Goal: Information Seeking & Learning: Learn about a topic

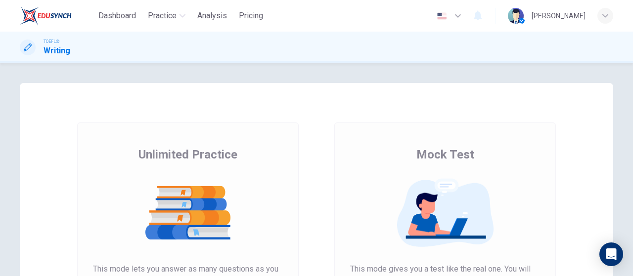
scroll to position [198, 0]
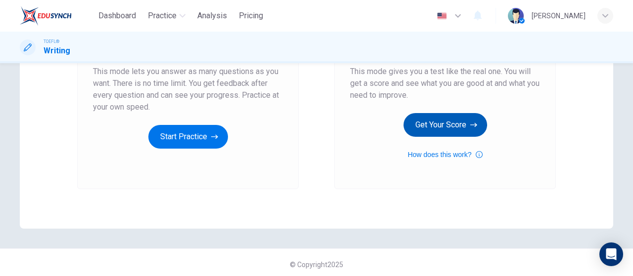
click at [454, 115] on button "Get Your Score" at bounding box center [445, 125] width 84 height 24
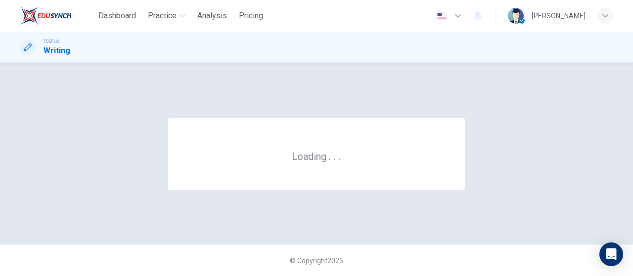
scroll to position [0, 0]
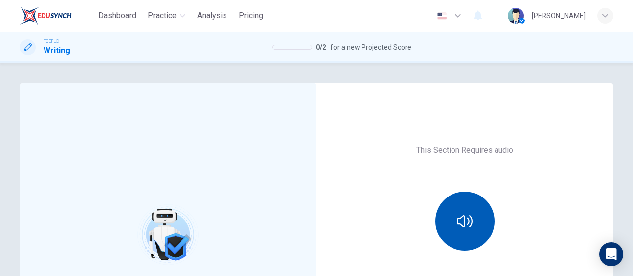
click at [447, 206] on button "button" at bounding box center [464, 221] width 59 height 59
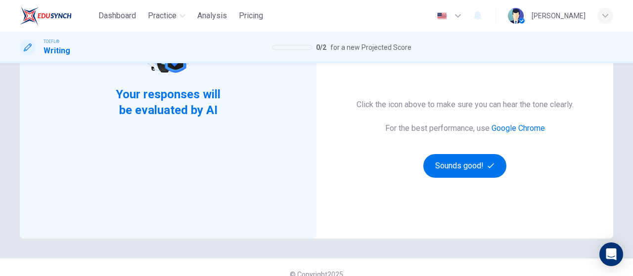
scroll to position [198, 0]
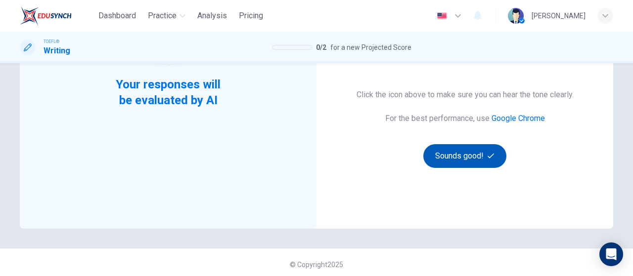
click at [443, 152] on button "Sounds good!" at bounding box center [464, 156] width 83 height 24
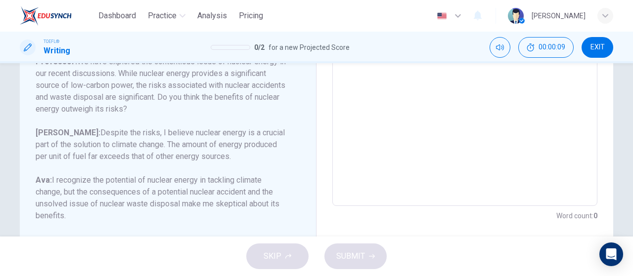
scroll to position [247, 0]
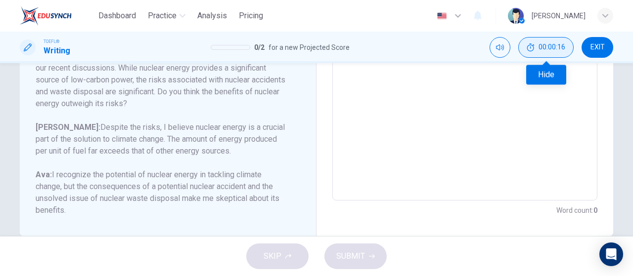
click at [570, 43] on button "00:00:16" at bounding box center [545, 47] width 55 height 21
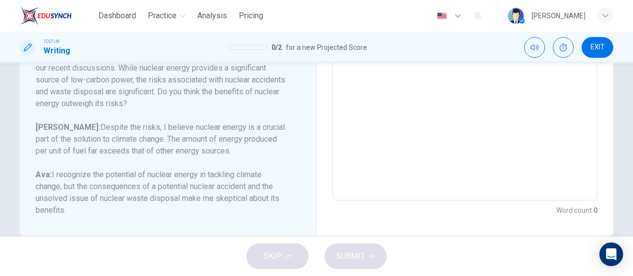
drag, startPoint x: 598, startPoint y: 46, endPoint x: 373, endPoint y: 40, distance: 225.0
click at [598, 46] on span "EXIT" at bounding box center [597, 48] width 14 height 8
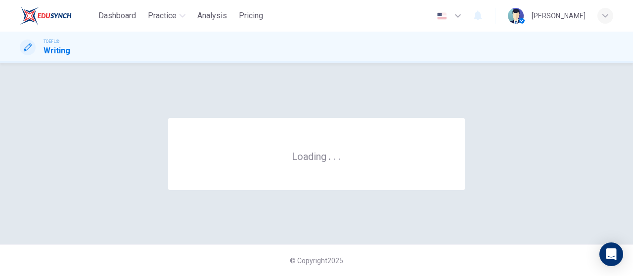
scroll to position [0, 0]
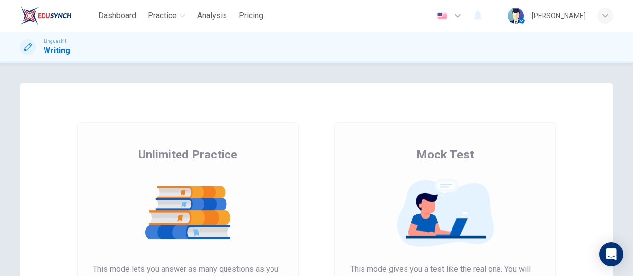
scroll to position [198, 0]
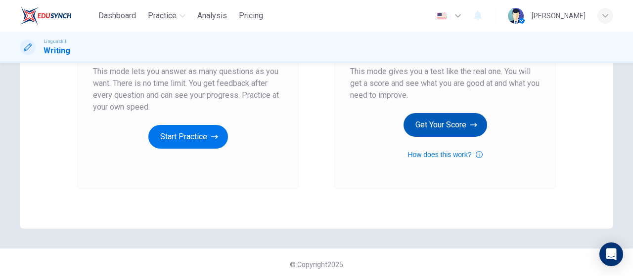
click at [440, 131] on button "Get Your Score" at bounding box center [445, 125] width 84 height 24
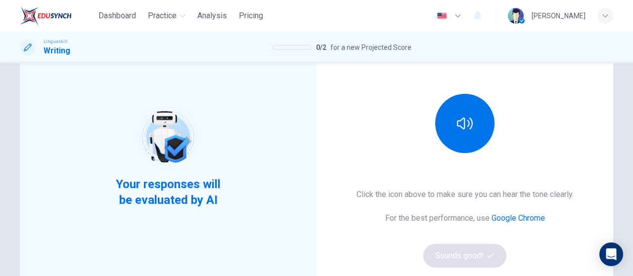
scroll to position [99, 0]
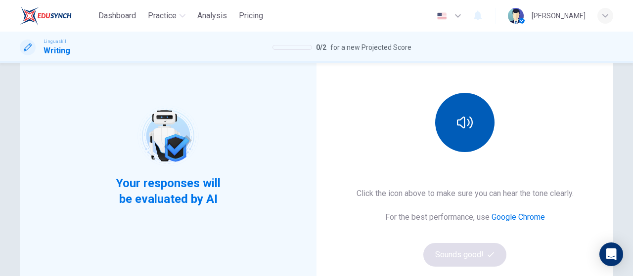
click at [446, 116] on button "button" at bounding box center [464, 122] width 59 height 59
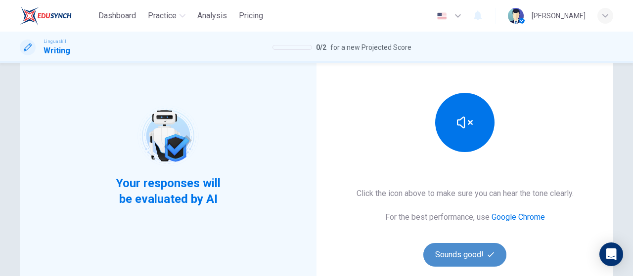
click at [464, 256] on button "Sounds good!" at bounding box center [464, 255] width 83 height 24
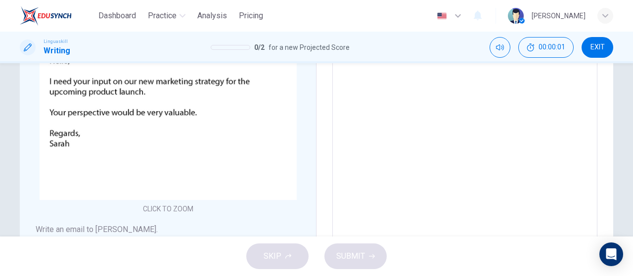
scroll to position [198, 0]
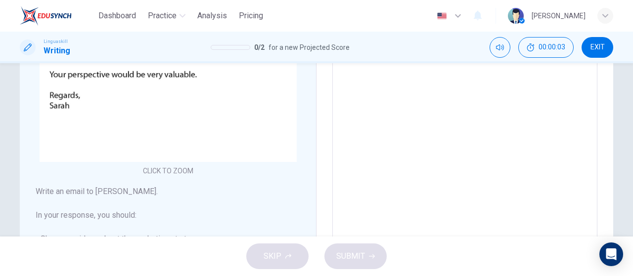
drag, startPoint x: 599, startPoint y: 54, endPoint x: 460, endPoint y: 37, distance: 140.4
click at [599, 53] on button "EXIT" at bounding box center [597, 47] width 32 height 21
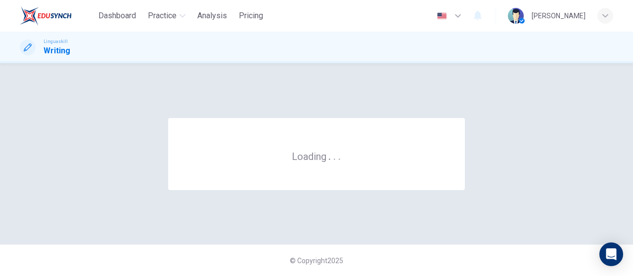
scroll to position [0, 0]
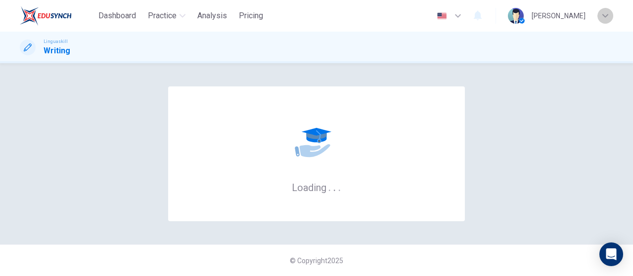
click at [604, 20] on div "button" at bounding box center [605, 16] width 16 height 16
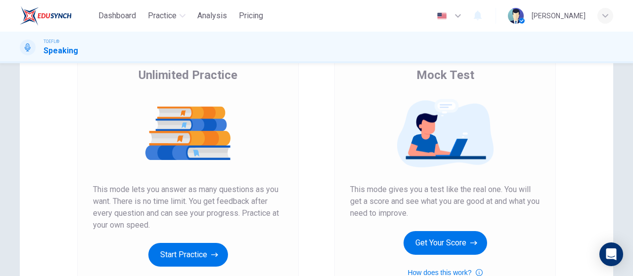
scroll to position [198, 0]
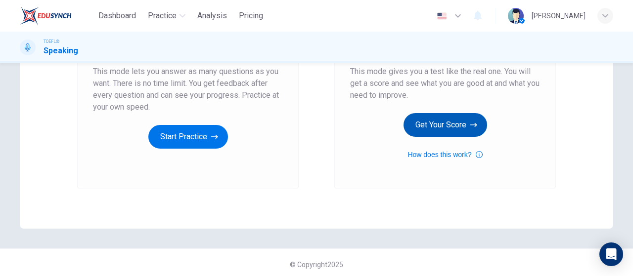
click at [434, 131] on button "Get Your Score" at bounding box center [445, 125] width 84 height 24
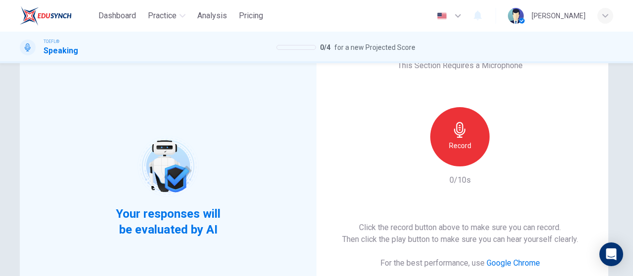
scroll to position [99, 0]
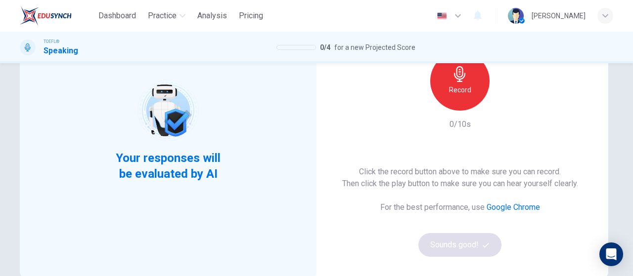
click at [475, 112] on div "Record 0/10s" at bounding box center [459, 90] width 107 height 79
click at [449, 98] on div "Record" at bounding box center [459, 80] width 59 height 59
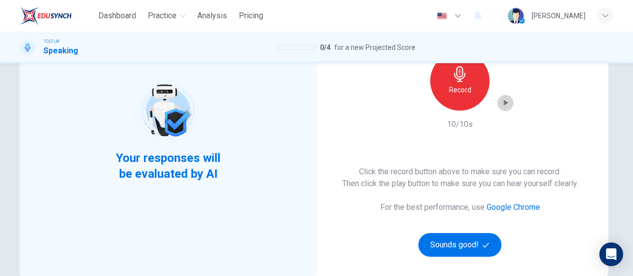
click at [502, 106] on icon "button" at bounding box center [505, 103] width 10 height 10
click at [456, 250] on button "Sounds good!" at bounding box center [459, 245] width 83 height 24
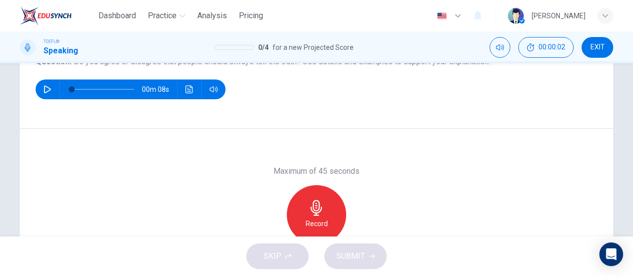
scroll to position [111, 0]
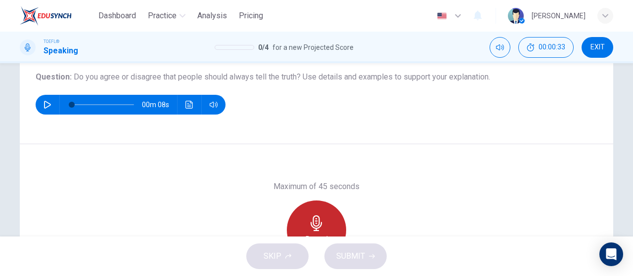
click at [313, 210] on div "Record" at bounding box center [316, 230] width 59 height 59
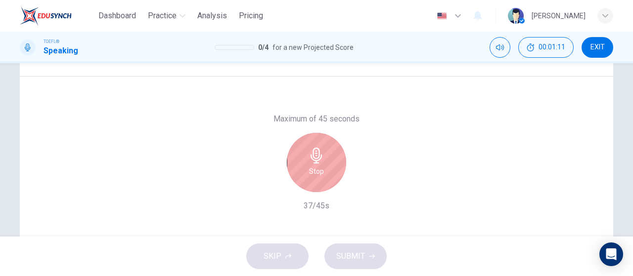
scroll to position [210, 0]
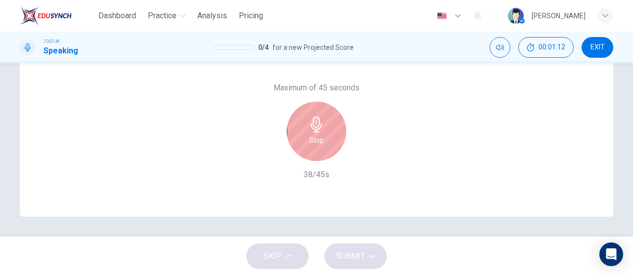
click at [305, 142] on div "Stop" at bounding box center [316, 131] width 59 height 59
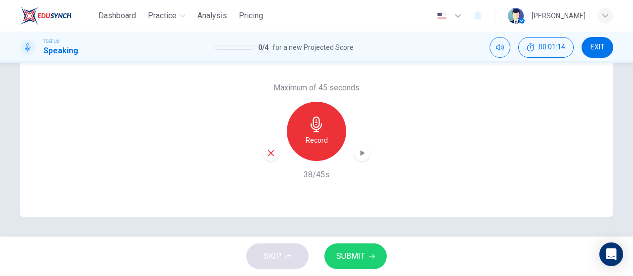
click at [269, 154] on icon "button" at bounding box center [271, 153] width 6 height 6
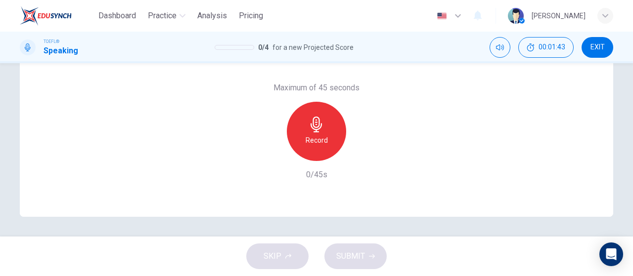
scroll to position [160, 0]
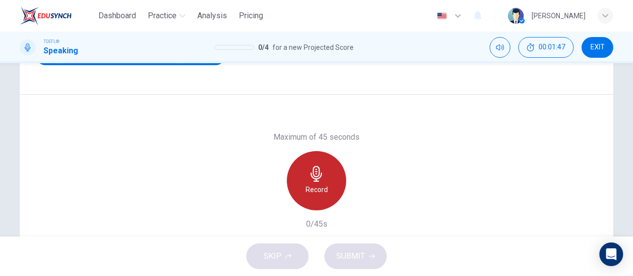
click at [320, 191] on h6 "Record" at bounding box center [317, 190] width 22 height 12
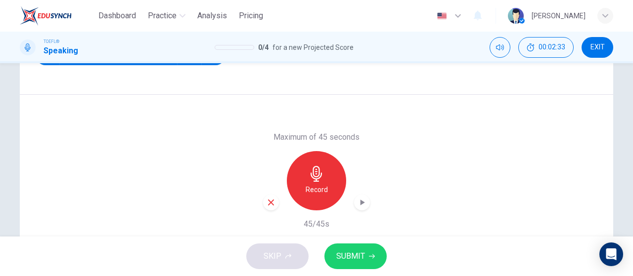
click at [376, 265] on button "SUBMIT" at bounding box center [355, 257] width 62 height 26
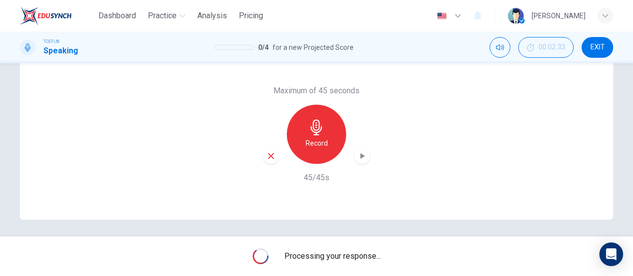
scroll to position [210, 0]
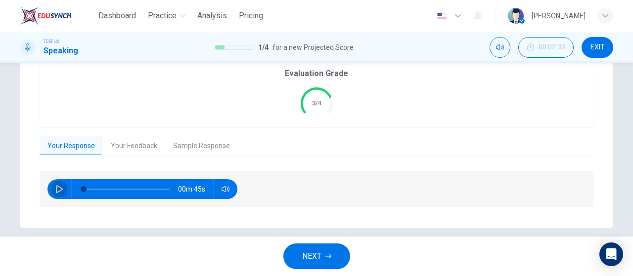
click at [56, 193] on button "button" at bounding box center [59, 189] width 16 height 20
type input "2"
click at [131, 143] on button "Your Feedback" at bounding box center [134, 146] width 62 height 21
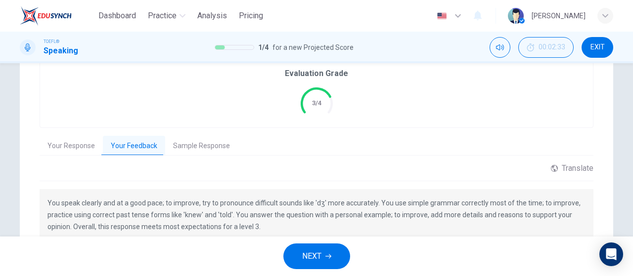
click at [334, 262] on button "NEXT" at bounding box center [316, 257] width 67 height 26
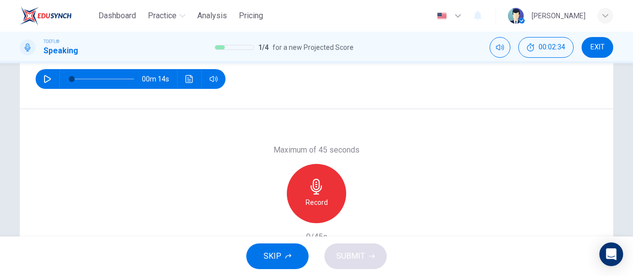
scroll to position [99, 0]
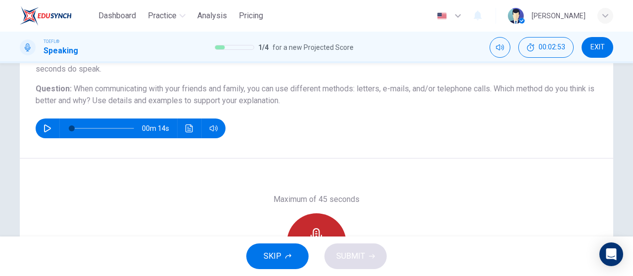
click at [320, 227] on div "Record" at bounding box center [316, 243] width 59 height 59
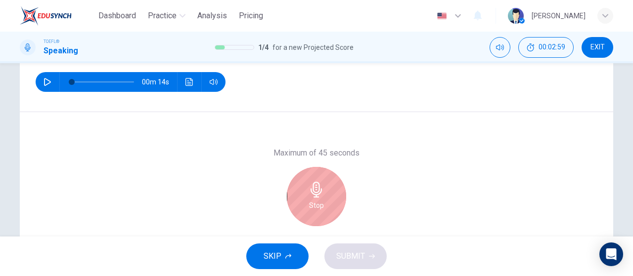
scroll to position [198, 0]
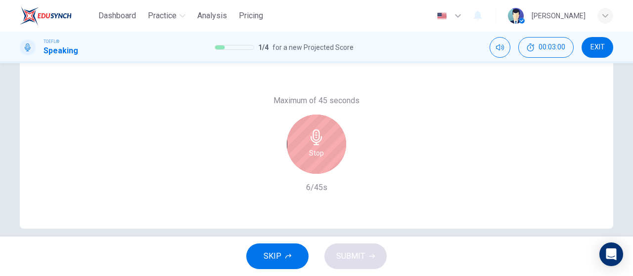
click at [322, 134] on div "Stop" at bounding box center [316, 144] width 59 height 59
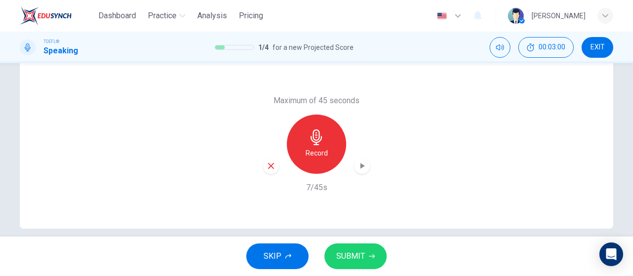
click at [266, 165] on icon "button" at bounding box center [270, 166] width 9 height 9
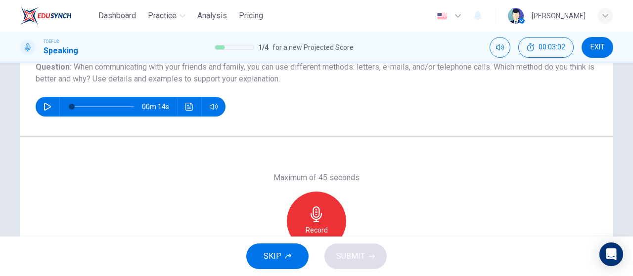
scroll to position [99, 0]
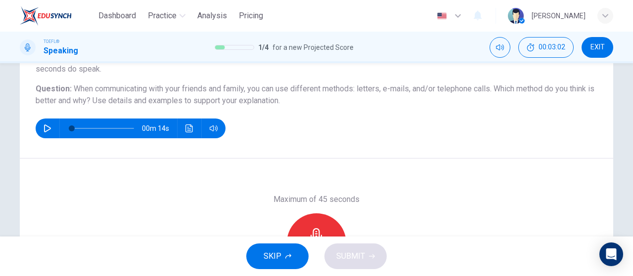
click at [320, 220] on div "Record" at bounding box center [316, 243] width 59 height 59
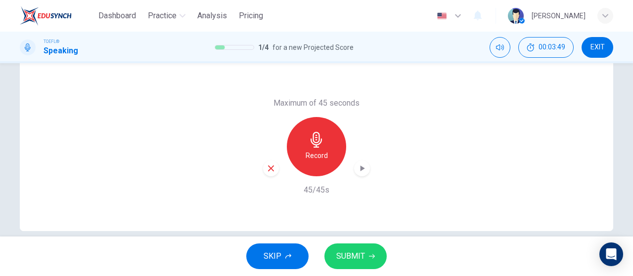
scroll to position [198, 0]
click at [362, 177] on div "Maximum of 45 seconds Record 45/45s" at bounding box center [316, 144] width 107 height 99
click at [360, 165] on icon "button" at bounding box center [362, 166] width 4 height 6
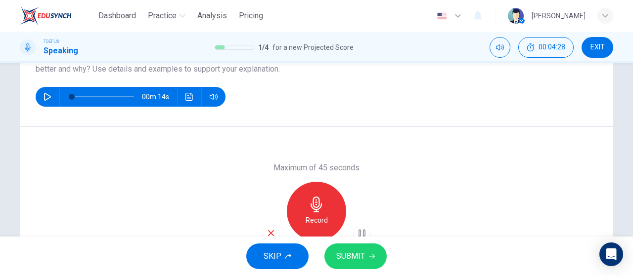
scroll to position [111, 0]
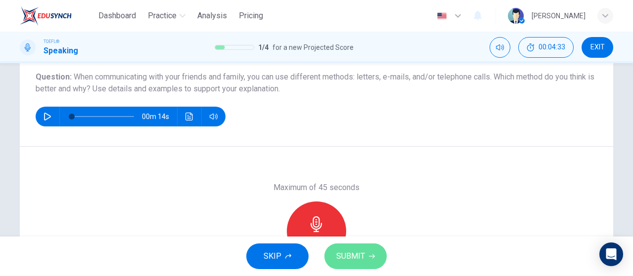
click at [369, 254] on icon "button" at bounding box center [372, 257] width 6 height 6
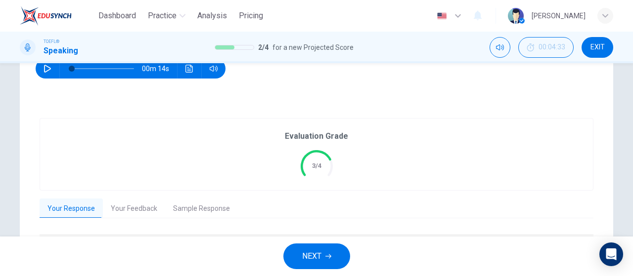
scroll to position [160, 0]
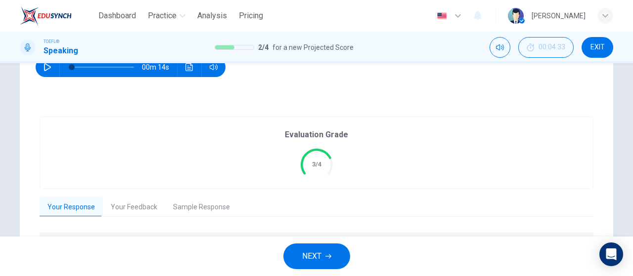
click at [143, 204] on button "Your Feedback" at bounding box center [134, 207] width 62 height 21
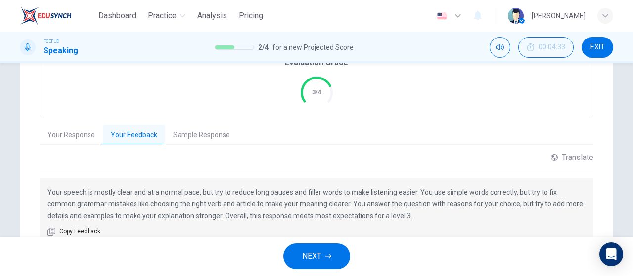
scroll to position [210, 0]
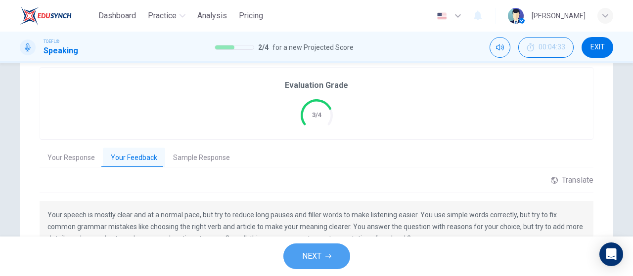
click at [323, 261] on button "NEXT" at bounding box center [316, 257] width 67 height 26
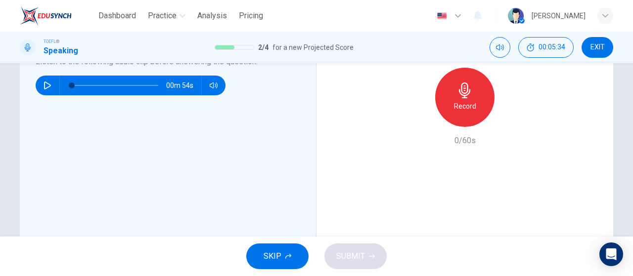
scroll to position [198, 0]
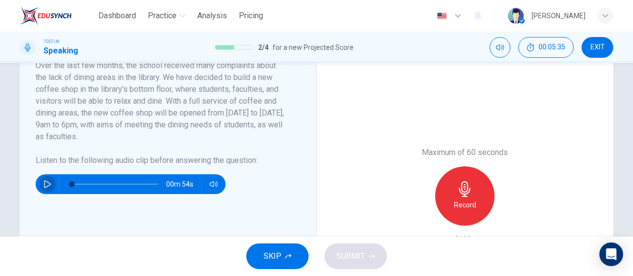
click at [40, 182] on button "button" at bounding box center [48, 185] width 16 height 20
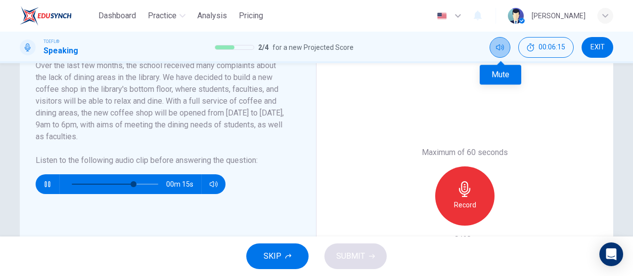
click at [505, 49] on button "Mute" at bounding box center [499, 47] width 21 height 21
click at [506, 50] on button "Unmute" at bounding box center [499, 47] width 21 height 21
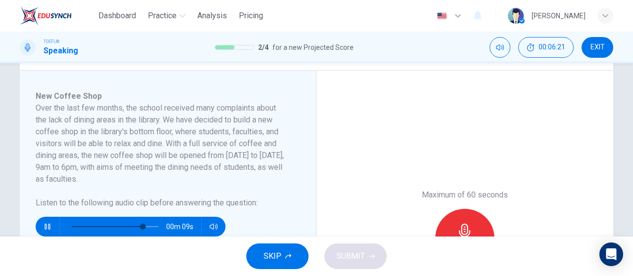
scroll to position [49, 0]
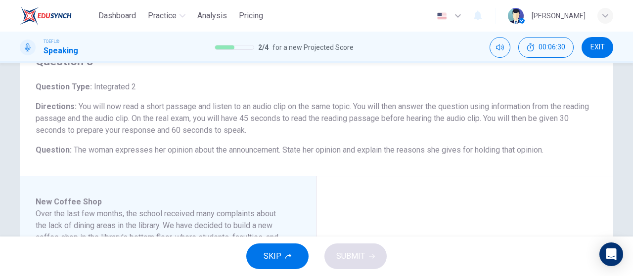
type input "0"
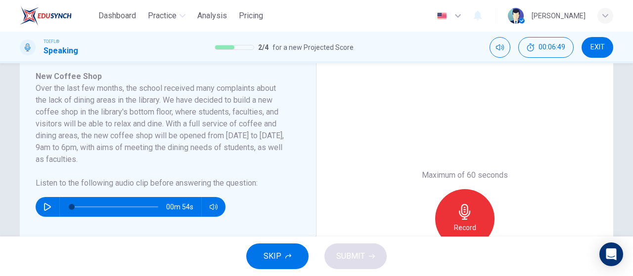
scroll to position [198, 0]
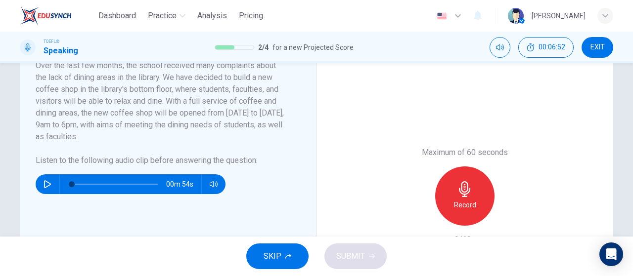
click at [274, 266] on button "SKIP" at bounding box center [277, 257] width 62 height 26
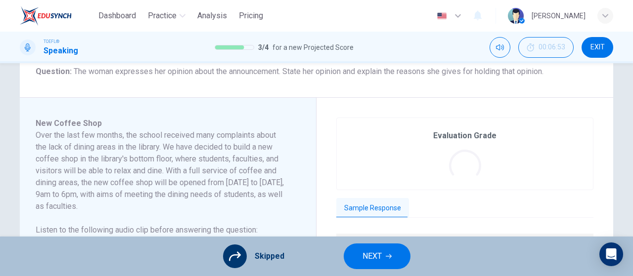
scroll to position [247, 0]
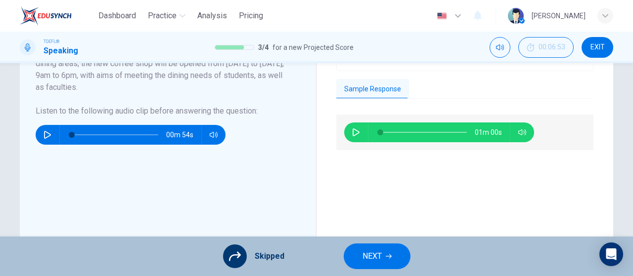
click at [344, 131] on div "01m 00s" at bounding box center [439, 133] width 190 height 20
click at [352, 131] on icon "button" at bounding box center [356, 133] width 8 height 8
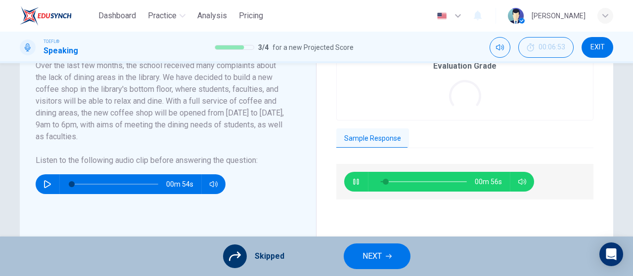
scroll to position [148, 0]
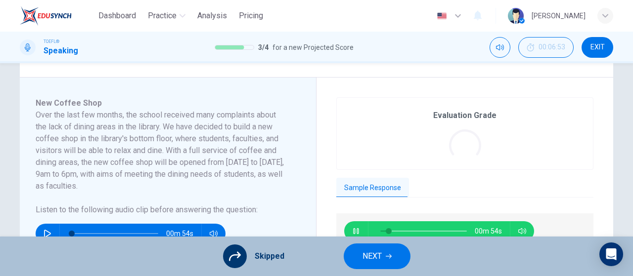
click at [229, 256] on icon at bounding box center [235, 257] width 12 height 12
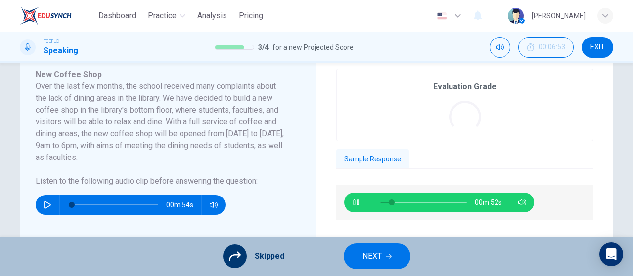
scroll to position [198, 0]
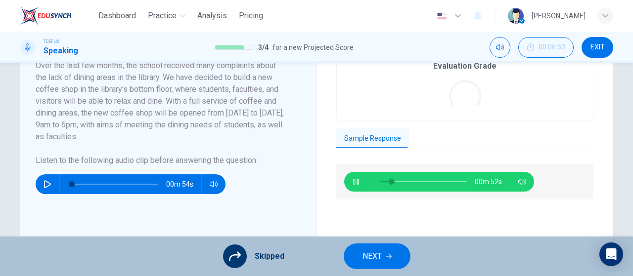
type input "15"
click at [392, 258] on button "NEXT" at bounding box center [377, 257] width 67 height 26
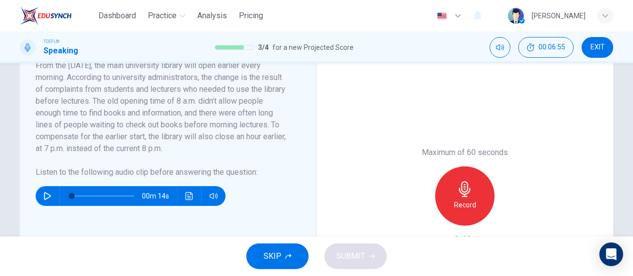
click at [278, 259] on span "SKIP" at bounding box center [272, 257] width 18 height 14
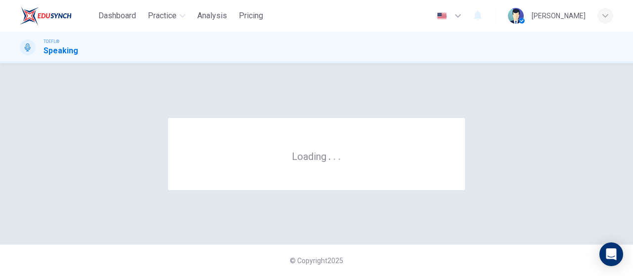
scroll to position [0, 0]
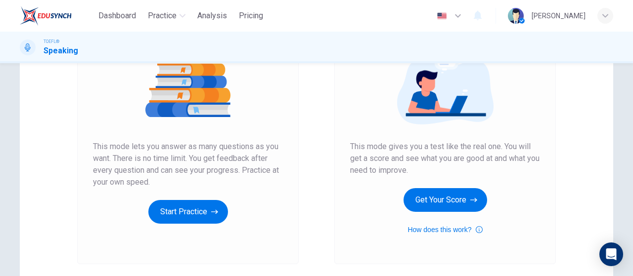
scroll to position [202, 0]
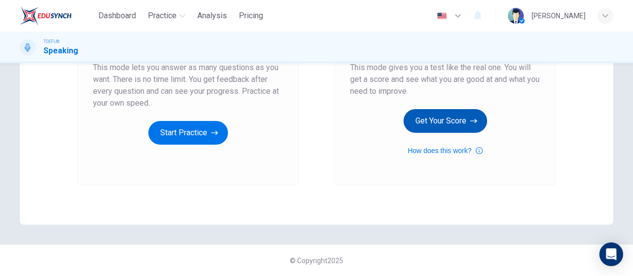
click at [439, 116] on button "Get Your Score" at bounding box center [445, 121] width 84 height 24
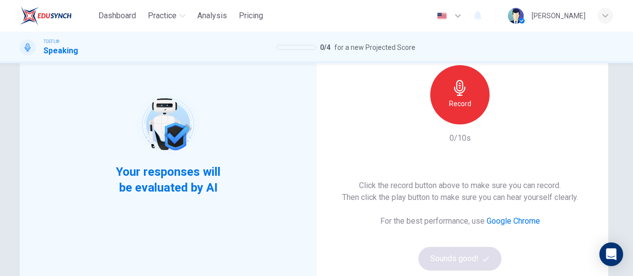
scroll to position [49, 0]
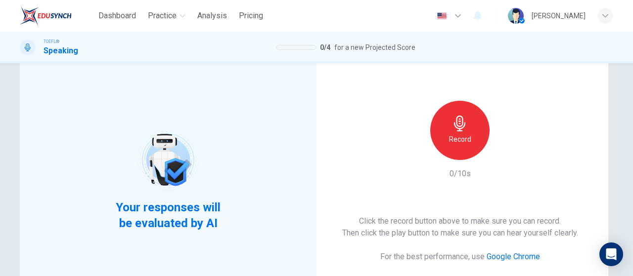
click at [449, 159] on div "Record" at bounding box center [459, 130] width 107 height 59
click at [455, 151] on div "Record" at bounding box center [459, 130] width 59 height 59
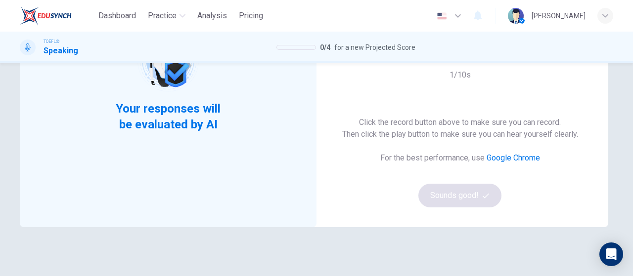
scroll to position [99, 0]
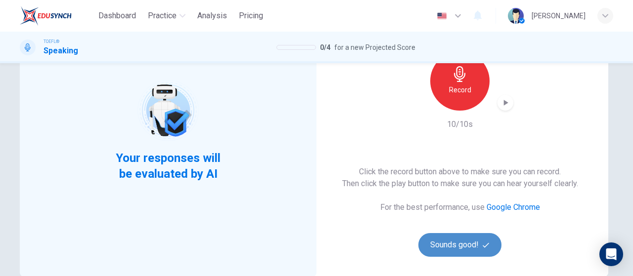
click at [469, 251] on button "Sounds good!" at bounding box center [459, 245] width 83 height 24
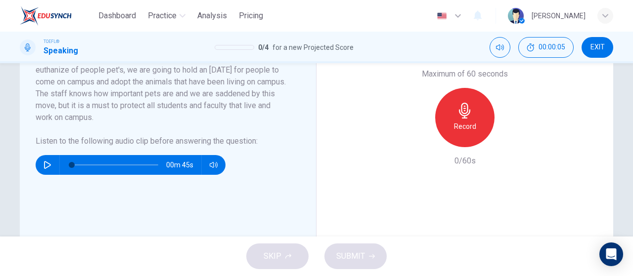
scroll to position [297, 0]
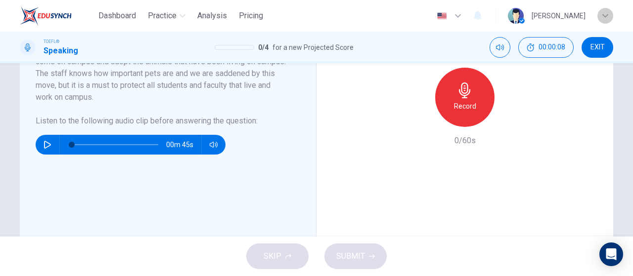
click at [599, 17] on div "button" at bounding box center [605, 16] width 16 height 16
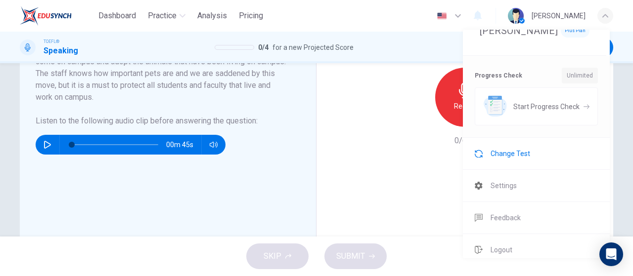
scroll to position [91, 0]
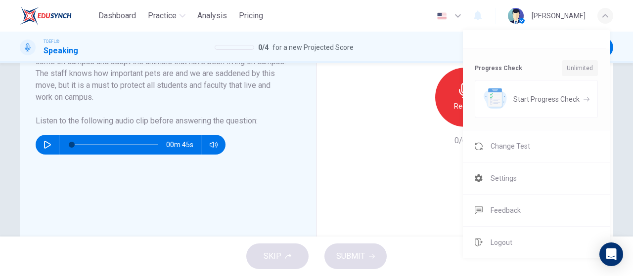
click at [540, 148] on li "Change Test" at bounding box center [536, 147] width 147 height 32
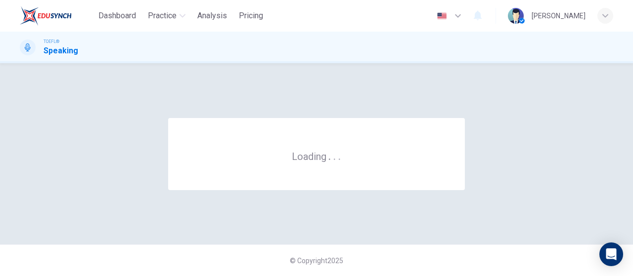
scroll to position [0, 0]
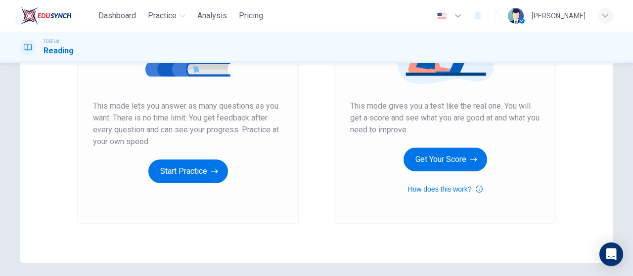
scroll to position [152, 0]
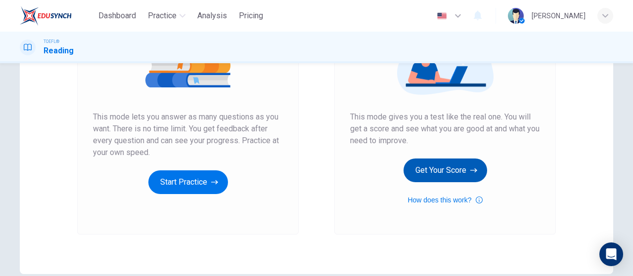
click at [455, 166] on button "Get Your Score" at bounding box center [445, 171] width 84 height 24
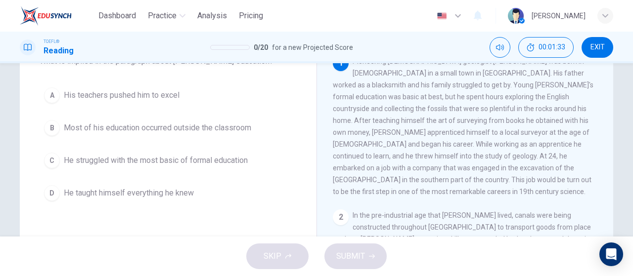
scroll to position [49, 0]
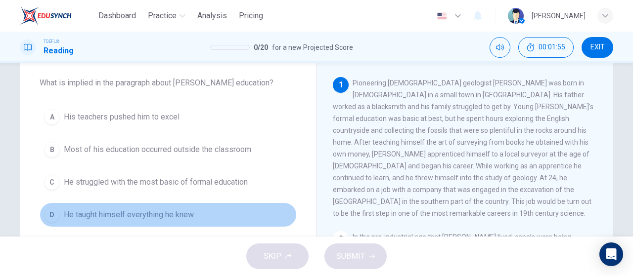
click at [117, 218] on span "He taught himself everything he knew" at bounding box center [129, 215] width 130 height 12
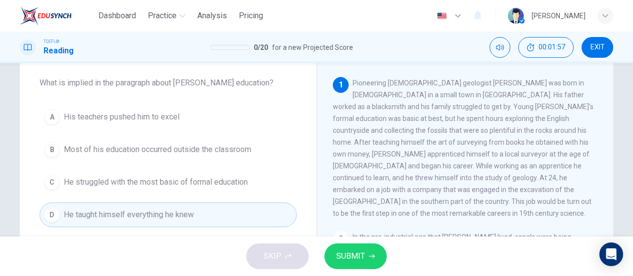
click at [374, 260] on button "SUBMIT" at bounding box center [355, 257] width 62 height 26
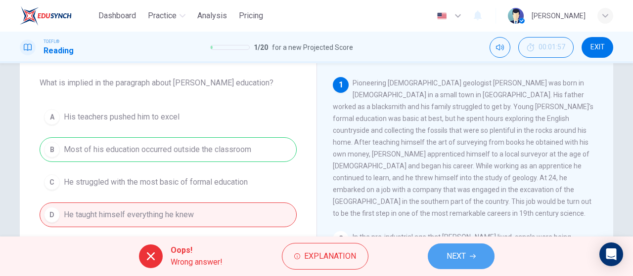
click at [451, 248] on button "NEXT" at bounding box center [461, 257] width 67 height 26
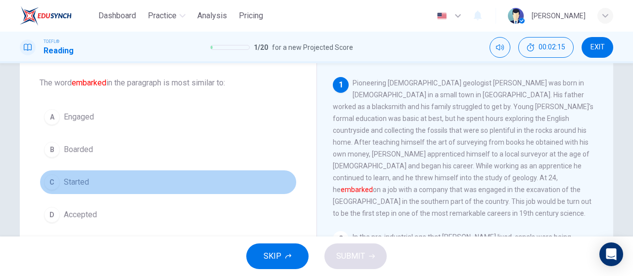
click at [121, 181] on button "C Started" at bounding box center [168, 182] width 257 height 25
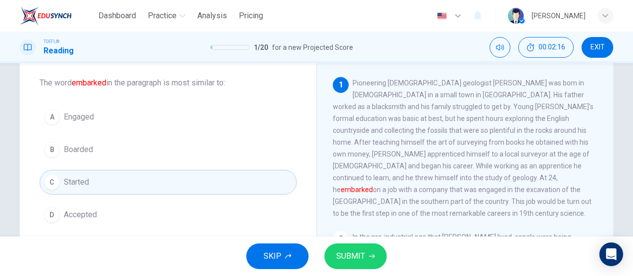
click at [347, 258] on span "SUBMIT" at bounding box center [350, 257] width 29 height 14
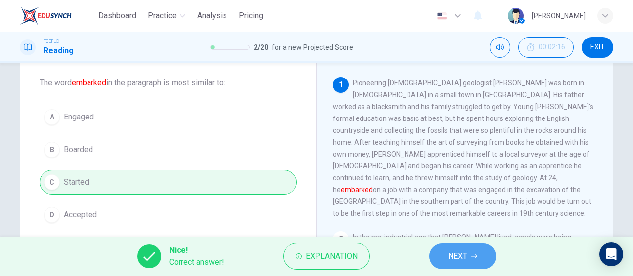
click at [448, 249] on button "NEXT" at bounding box center [462, 257] width 67 height 26
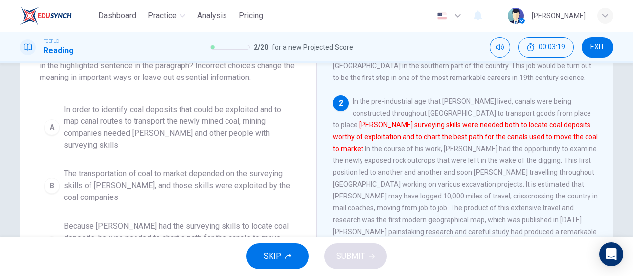
scroll to position [99, 0]
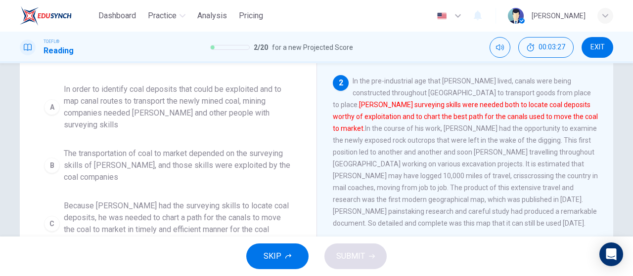
click at [100, 200] on span "Because Smith had the surveying skills to locate coal deposits, he was needed t…" at bounding box center [178, 223] width 228 height 47
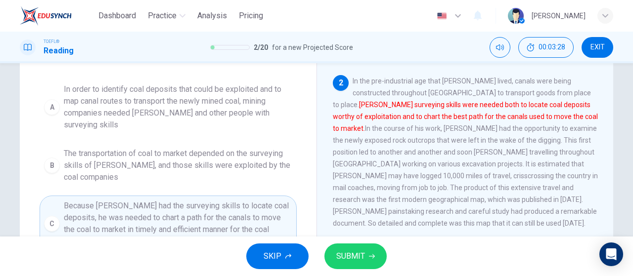
scroll to position [148, 0]
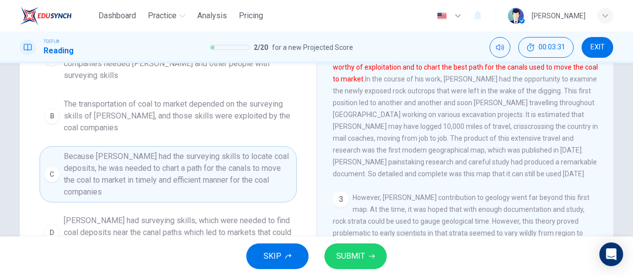
click at [362, 257] on span "SUBMIT" at bounding box center [350, 257] width 29 height 14
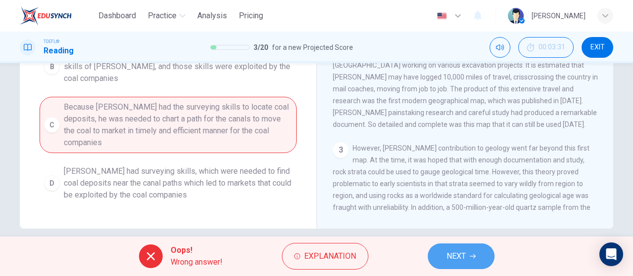
click at [474, 259] on icon "button" at bounding box center [473, 257] width 6 height 6
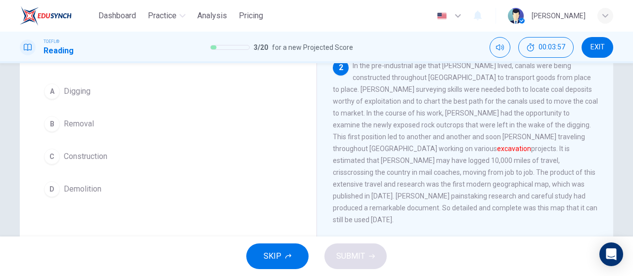
scroll to position [26, 0]
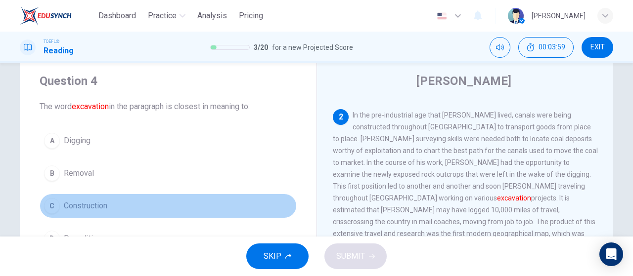
click at [97, 206] on span "Construction" at bounding box center [86, 206] width 44 height 12
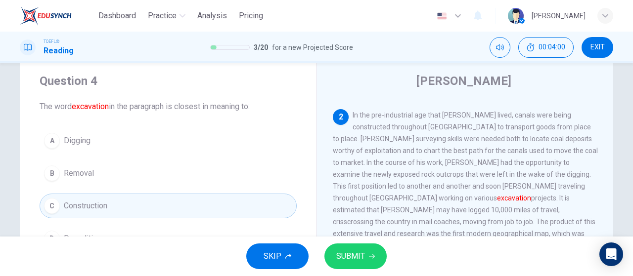
click at [352, 262] on span "SUBMIT" at bounding box center [350, 257] width 29 height 14
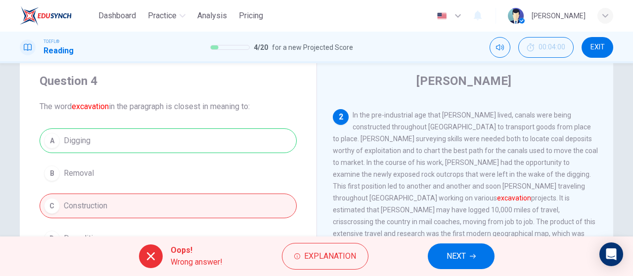
click at [441, 250] on button "NEXT" at bounding box center [461, 257] width 67 height 26
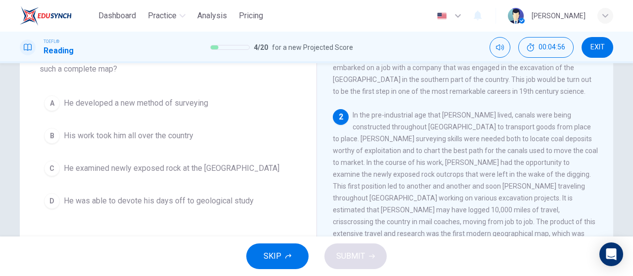
scroll to position [146, 0]
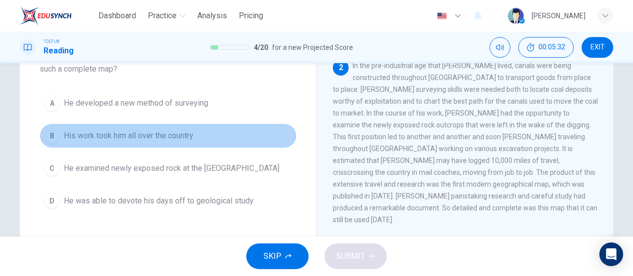
click at [146, 137] on span "His work took him all over the country" at bounding box center [129, 136] width 130 height 12
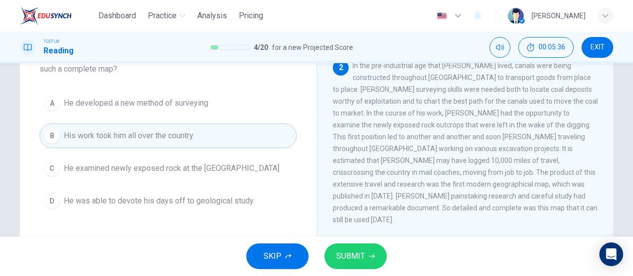
click at [345, 255] on span "SUBMIT" at bounding box center [350, 257] width 29 height 14
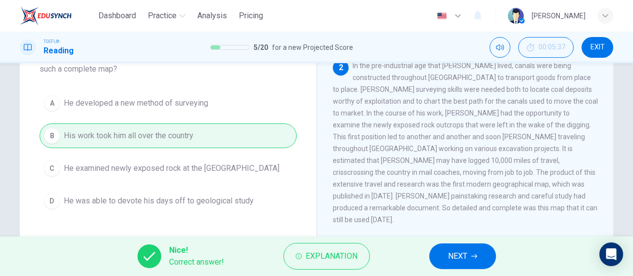
click at [489, 255] on button "NEXT" at bounding box center [462, 257] width 67 height 26
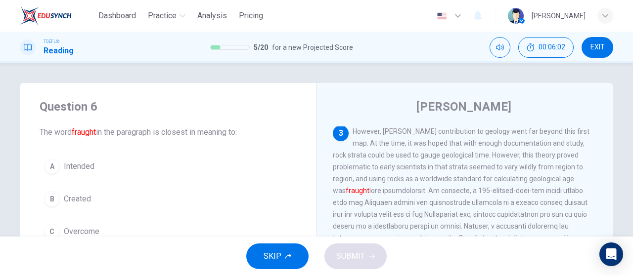
scroll to position [49, 0]
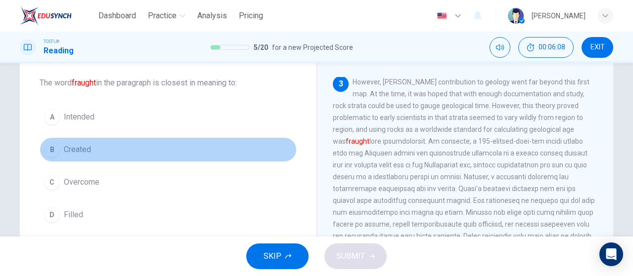
click at [75, 150] on span "Created" at bounding box center [77, 150] width 27 height 12
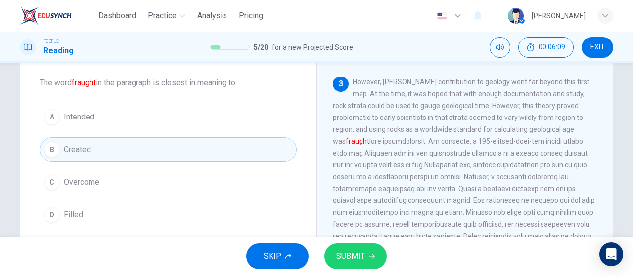
click at [355, 262] on span "SUBMIT" at bounding box center [350, 257] width 29 height 14
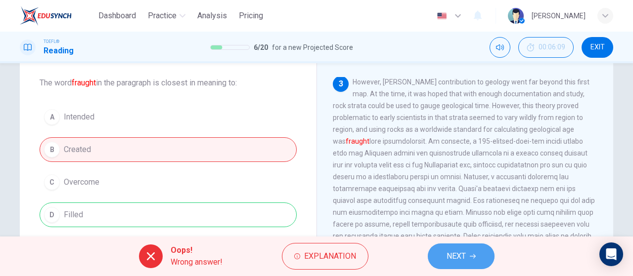
click at [464, 254] on span "NEXT" at bounding box center [455, 257] width 19 height 14
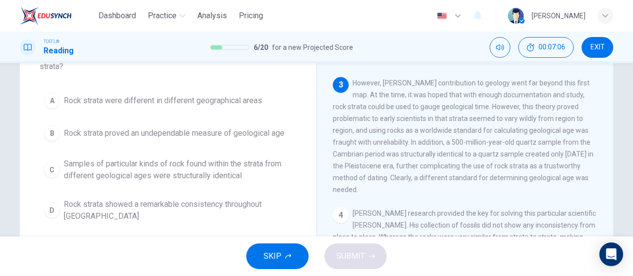
scroll to position [99, 0]
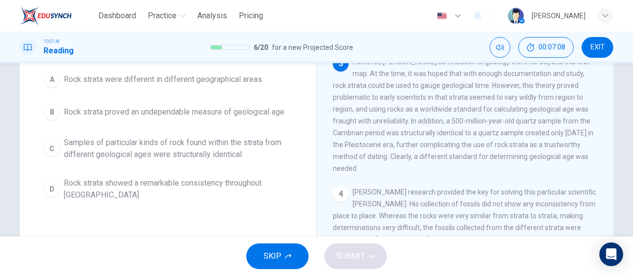
click at [264, 197] on span "Rock strata showed a remarkable consistency throughout England" at bounding box center [178, 189] width 228 height 24
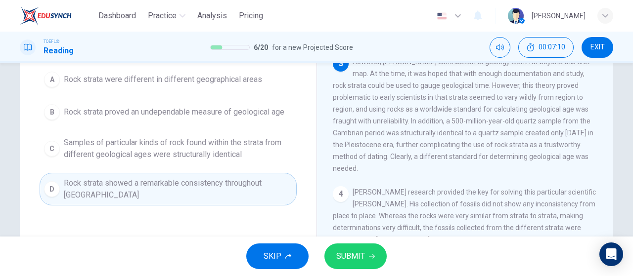
click at [353, 254] on span "SUBMIT" at bounding box center [350, 257] width 29 height 14
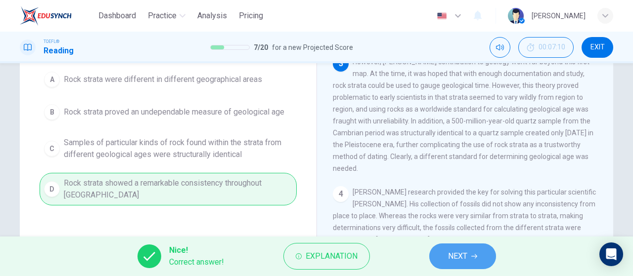
click at [450, 263] on button "NEXT" at bounding box center [462, 257] width 67 height 26
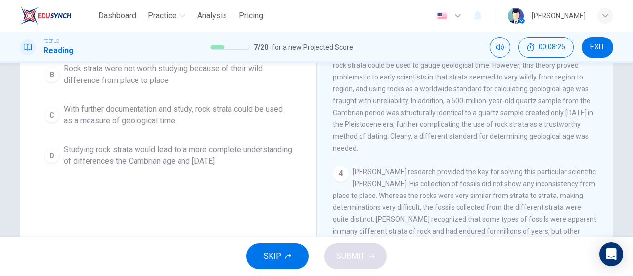
scroll to position [205, 0]
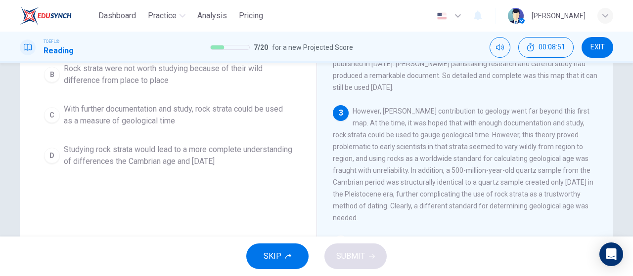
click at [74, 153] on span "Studying rock strata would lead to a more complete understanding of differences…" at bounding box center [178, 156] width 228 height 24
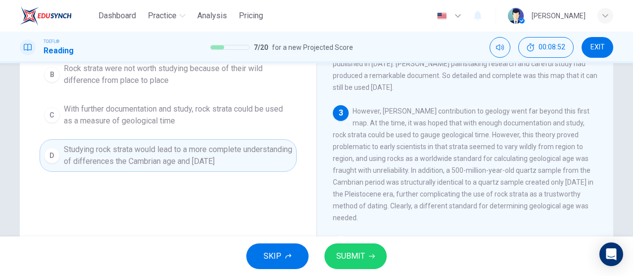
click at [358, 256] on span "SUBMIT" at bounding box center [350, 257] width 29 height 14
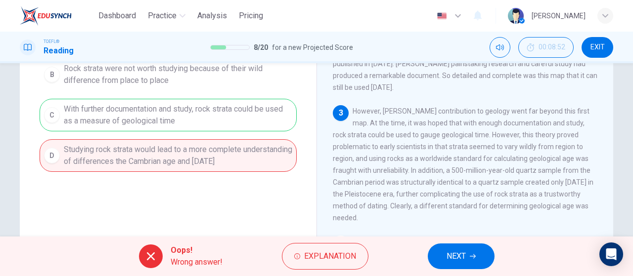
click at [480, 259] on button "NEXT" at bounding box center [461, 257] width 67 height 26
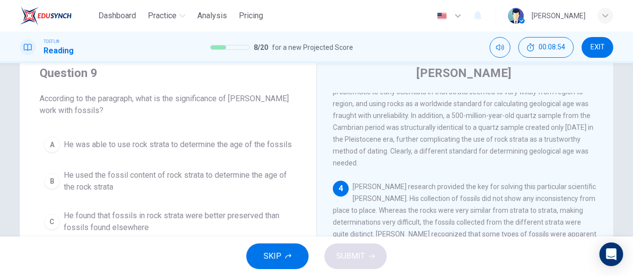
scroll to position [49, 0]
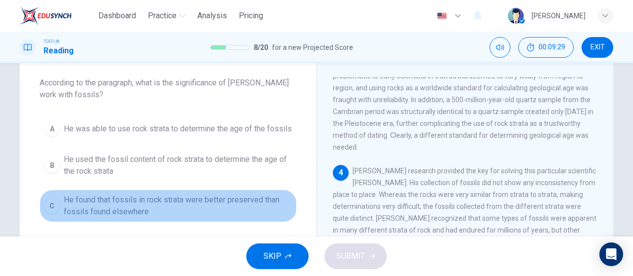
click at [91, 203] on span "He found that fossils in rock strata were better preserved than fossils found e…" at bounding box center [178, 206] width 228 height 24
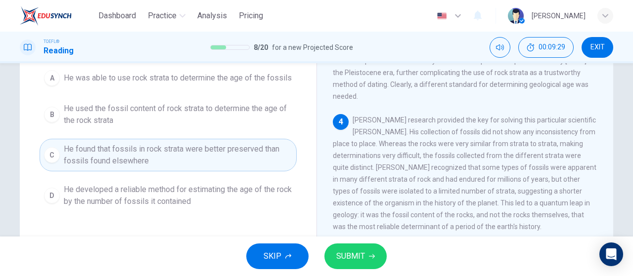
scroll to position [148, 0]
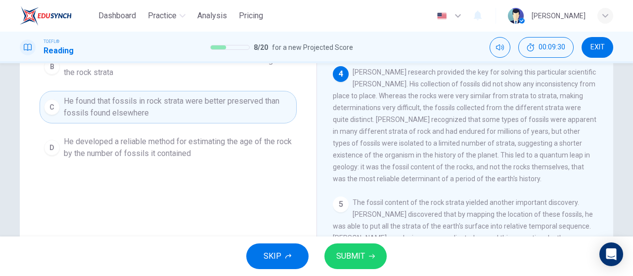
click at [357, 263] on button "SUBMIT" at bounding box center [355, 257] width 62 height 26
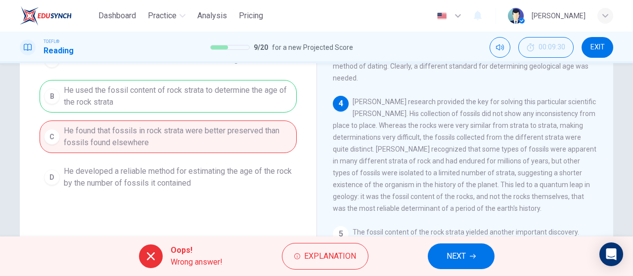
scroll to position [99, 0]
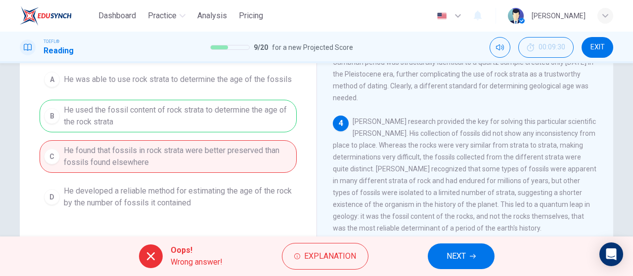
click at [466, 259] on span "NEXT" at bounding box center [455, 257] width 19 height 14
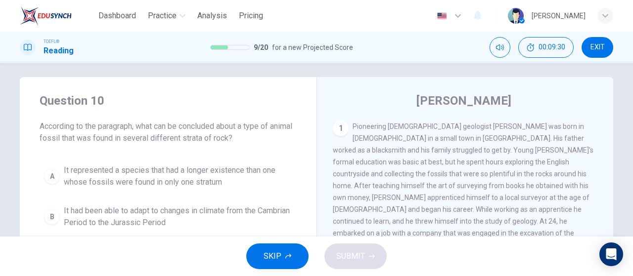
scroll to position [0, 0]
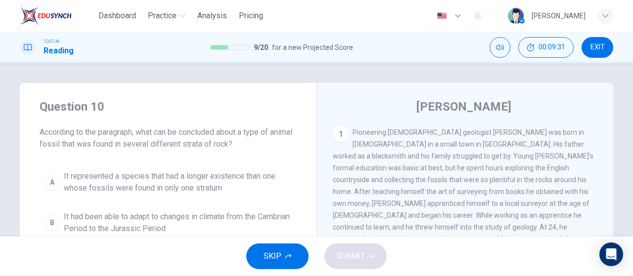
click at [167, 207] on button "B It had been able to adapt to changes in climate from the Cambrian Period to t…" at bounding box center [168, 223] width 257 height 33
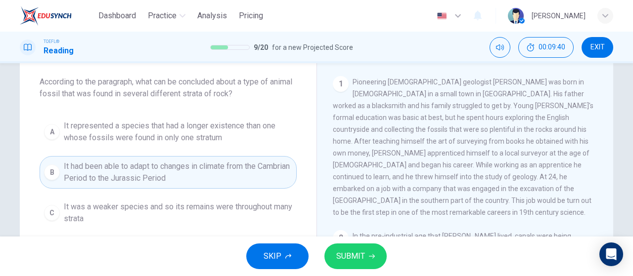
scroll to position [99, 0]
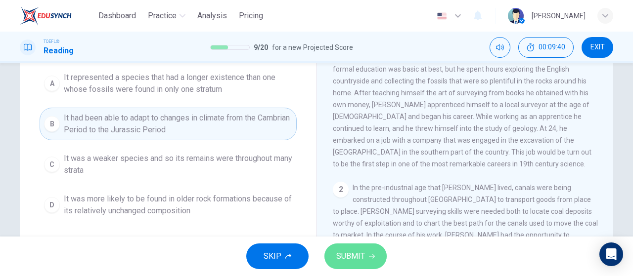
click at [337, 257] on span "SUBMIT" at bounding box center [350, 257] width 29 height 14
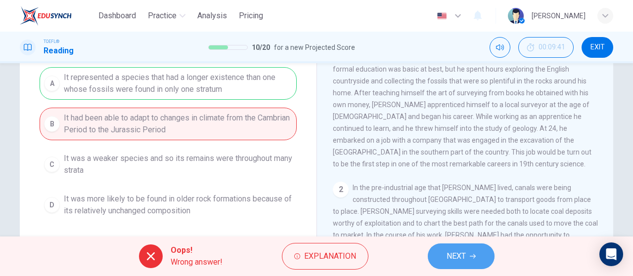
click at [461, 259] on span "NEXT" at bounding box center [455, 257] width 19 height 14
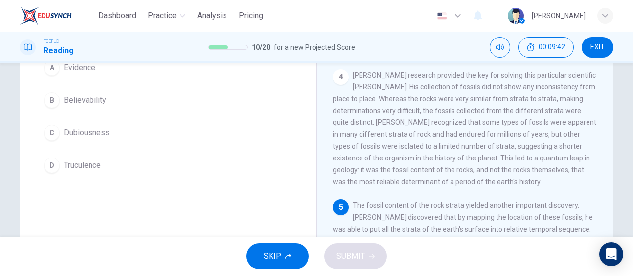
click at [91, 134] on span "Dubiousness" at bounding box center [87, 133] width 46 height 12
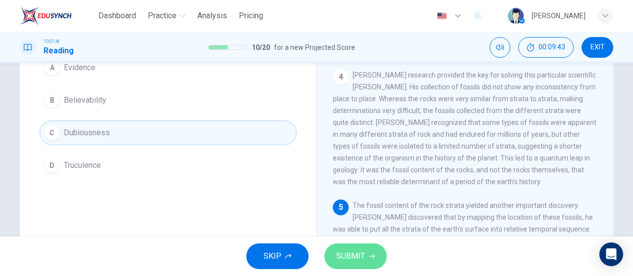
click at [367, 262] on button "SUBMIT" at bounding box center [355, 257] width 62 height 26
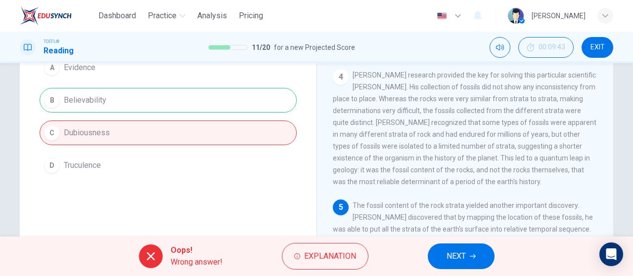
click at [461, 258] on span "NEXT" at bounding box center [455, 257] width 19 height 14
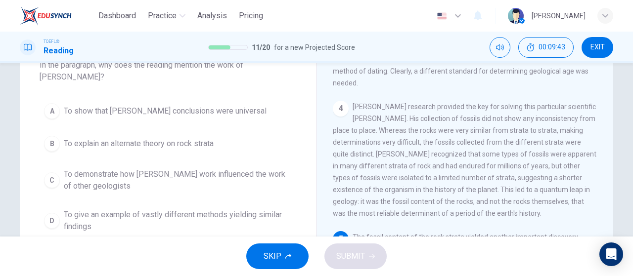
scroll to position [12, 0]
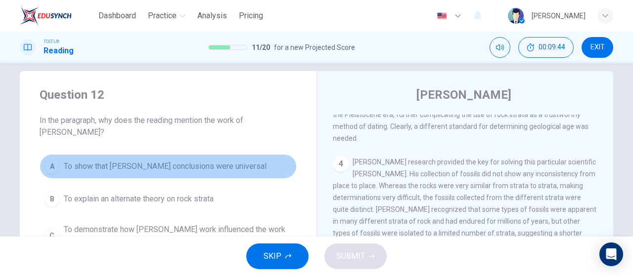
click at [99, 177] on button "A To show that Smith's conclusions were universal" at bounding box center [168, 166] width 257 height 25
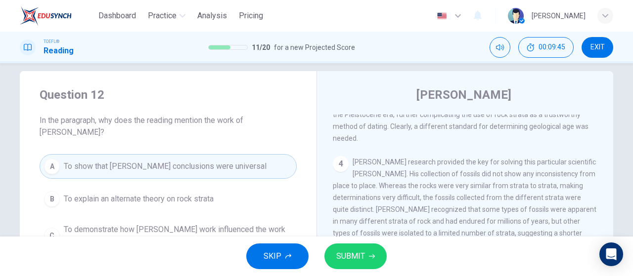
click at [372, 259] on icon "button" at bounding box center [372, 257] width 6 height 6
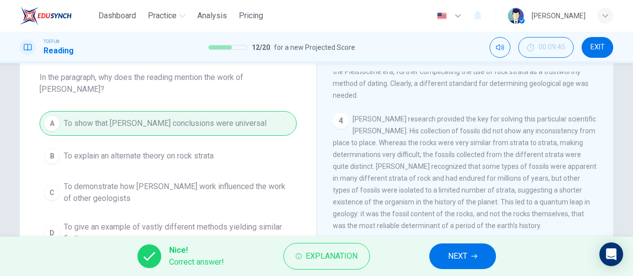
scroll to position [111, 0]
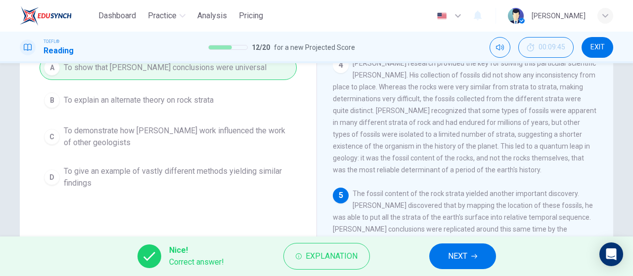
click at [467, 268] on button "NEXT" at bounding box center [462, 257] width 67 height 26
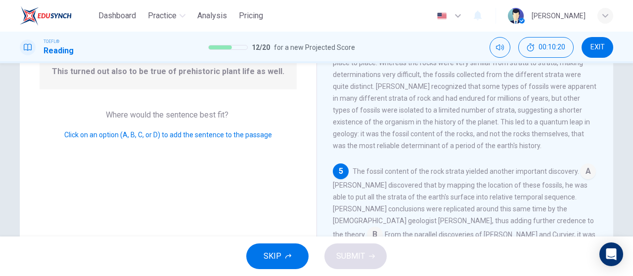
click at [533, 231] on span "From the parallel discoveries of Smith and Curvier, it was determined that usin…" at bounding box center [465, 254] width 264 height 47
click at [383, 228] on input at bounding box center [375, 236] width 16 height 16
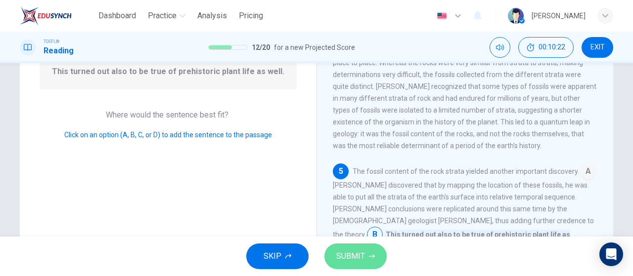
click at [352, 258] on span "SUBMIT" at bounding box center [350, 257] width 29 height 14
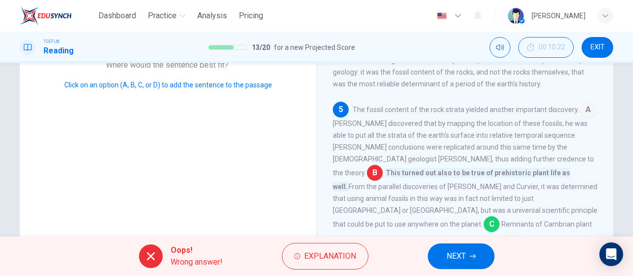
scroll to position [210, 0]
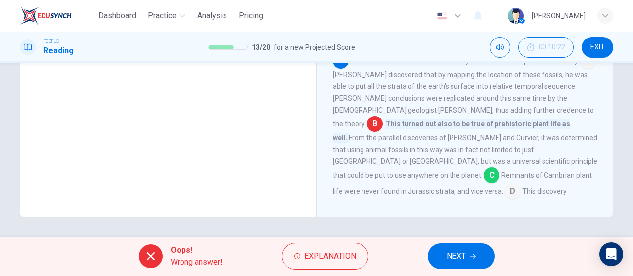
click at [476, 263] on button "NEXT" at bounding box center [461, 257] width 67 height 26
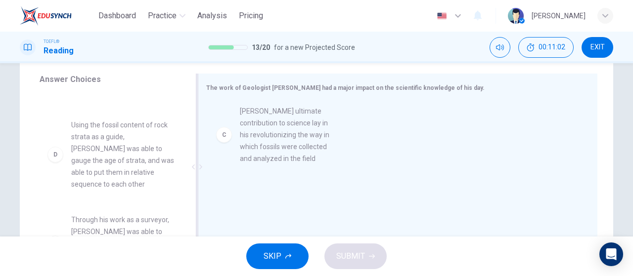
scroll to position [147, 0]
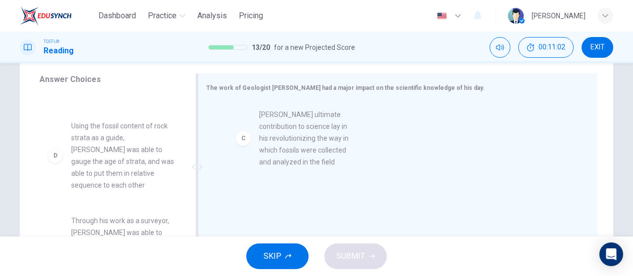
drag, startPoint x: 129, startPoint y: 177, endPoint x: 329, endPoint y: 163, distance: 200.7
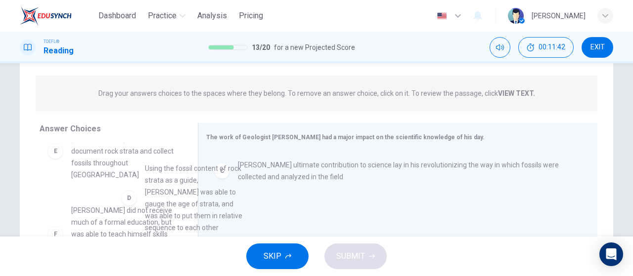
scroll to position [194, 0]
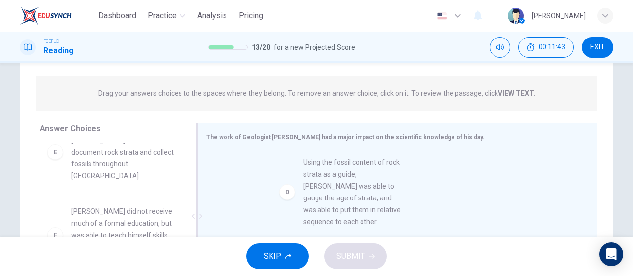
drag, startPoint x: 174, startPoint y: 174, endPoint x: 372, endPoint y: 205, distance: 200.2
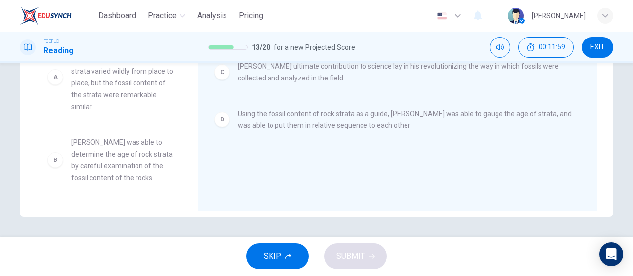
scroll to position [0, 0]
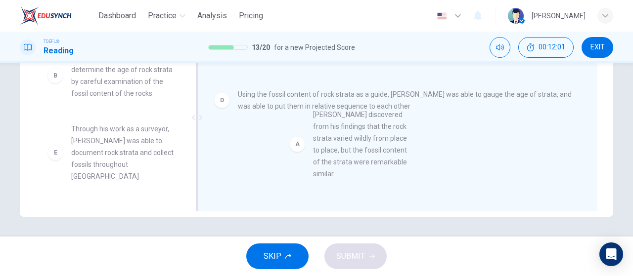
drag, startPoint x: 156, startPoint y: 113, endPoint x: 373, endPoint y: 168, distance: 223.4
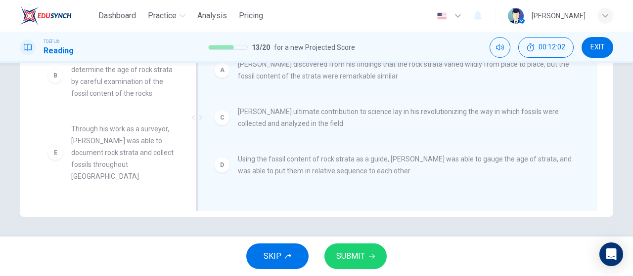
scroll to position [2, 0]
click at [363, 254] on span "SUBMIT" at bounding box center [350, 257] width 29 height 14
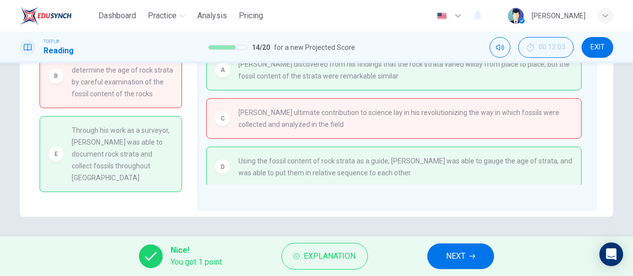
scroll to position [4, 0]
drag, startPoint x: 480, startPoint y: 254, endPoint x: 478, endPoint y: 241, distance: 13.1
click at [481, 254] on button "NEXT" at bounding box center [460, 257] width 67 height 26
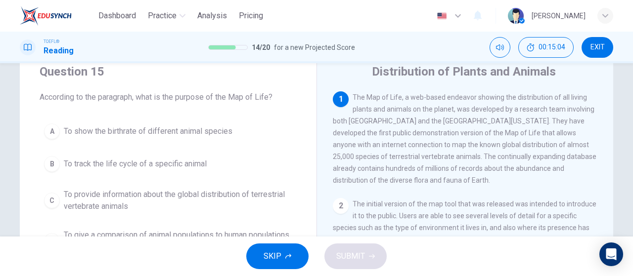
scroll to position [0, 0]
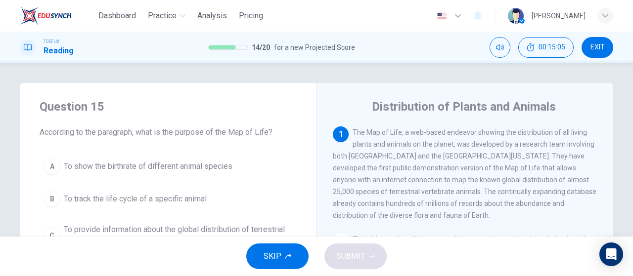
click at [612, 47] on div "TOEFL® Reading 14 / 20 for a new Projected Score 00:15:05 EXIT" at bounding box center [316, 47] width 625 height 21
click at [602, 48] on span "EXIT" at bounding box center [597, 48] width 14 height 8
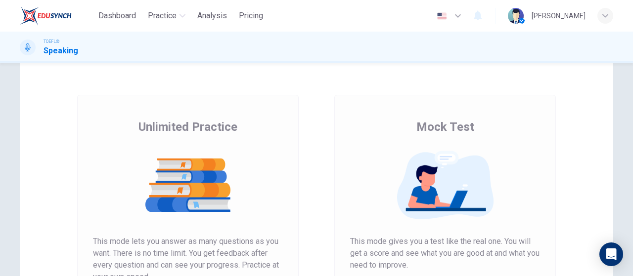
scroll to position [148, 0]
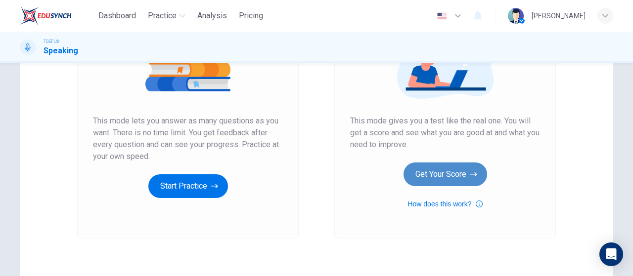
click at [424, 169] on button "Get Your Score" at bounding box center [445, 175] width 84 height 24
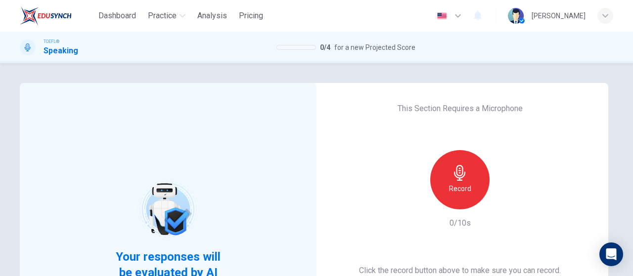
click at [496, 166] on div "Record" at bounding box center [459, 179] width 107 height 59
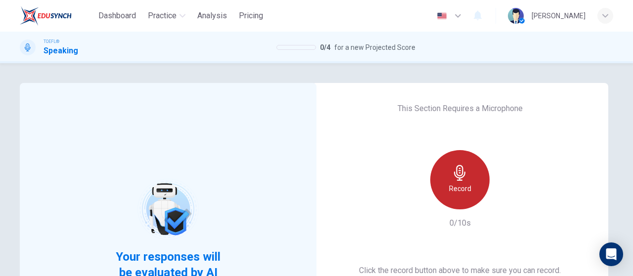
click at [430, 177] on div "Record" at bounding box center [459, 179] width 59 height 59
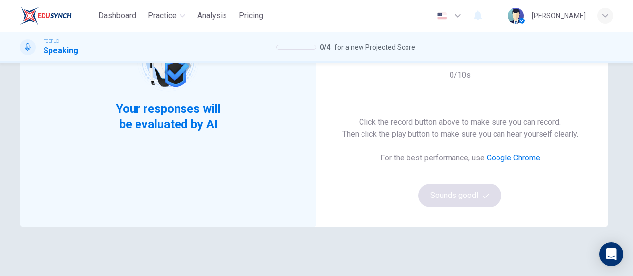
scroll to position [99, 0]
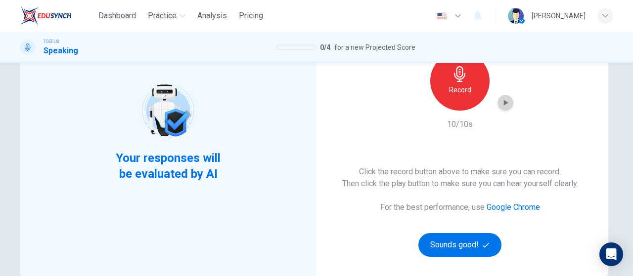
click at [506, 104] on icon "button" at bounding box center [505, 103] width 10 height 10
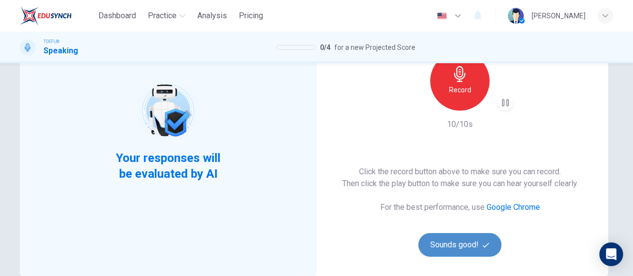
click at [451, 247] on button "Sounds good!" at bounding box center [459, 245] width 83 height 24
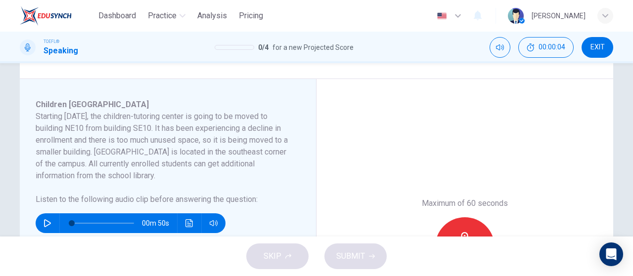
scroll to position [196, 0]
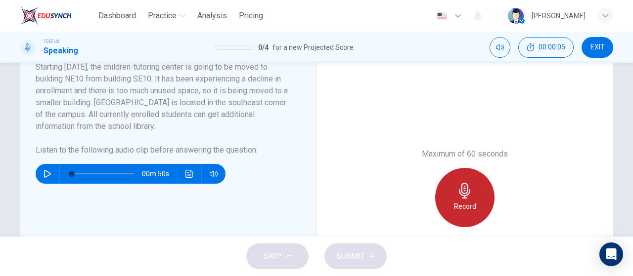
click at [466, 198] on icon "button" at bounding box center [465, 191] width 16 height 16
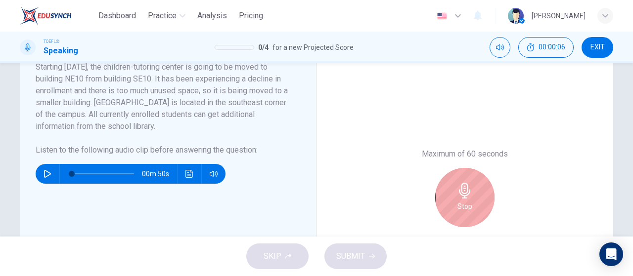
scroll to position [295, 0]
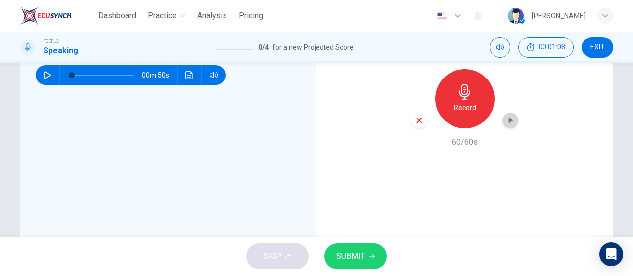
click at [509, 120] on icon "button" at bounding box center [511, 121] width 4 height 6
click at [355, 259] on span "SUBMIT" at bounding box center [350, 257] width 29 height 14
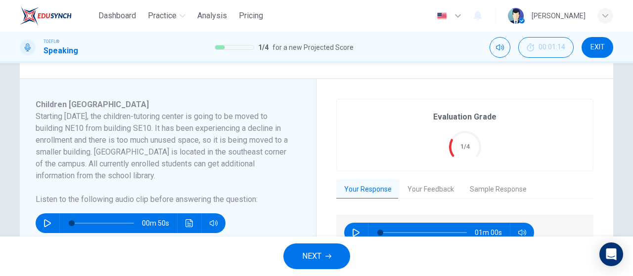
scroll to position [196, 0]
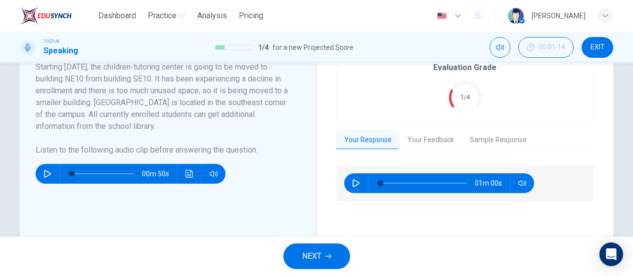
drag, startPoint x: 423, startPoint y: 147, endPoint x: 429, endPoint y: 146, distance: 6.0
click at [423, 146] on button "Your Feedback" at bounding box center [430, 140] width 62 height 21
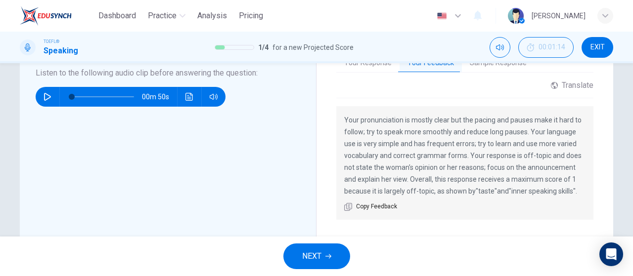
scroll to position [295, 0]
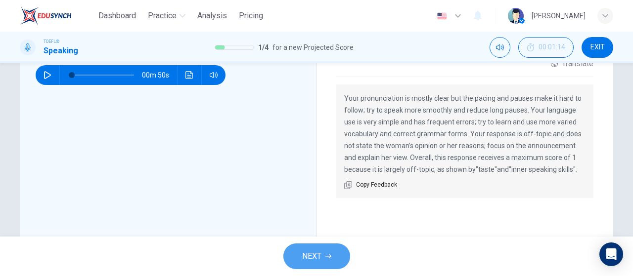
click at [326, 251] on button "NEXT" at bounding box center [316, 257] width 67 height 26
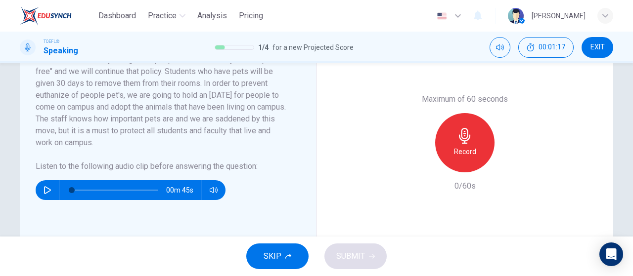
scroll to position [297, 0]
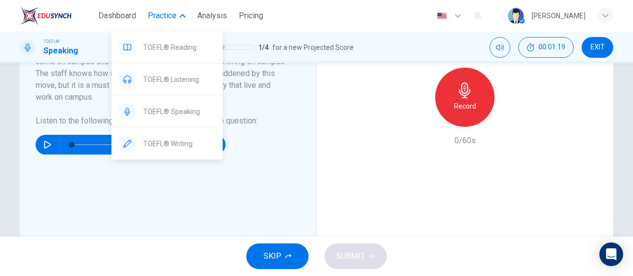
click at [172, 12] on span "Practice" at bounding box center [162, 16] width 29 height 12
click at [177, 19] on button "Practice" at bounding box center [166, 16] width 45 height 18
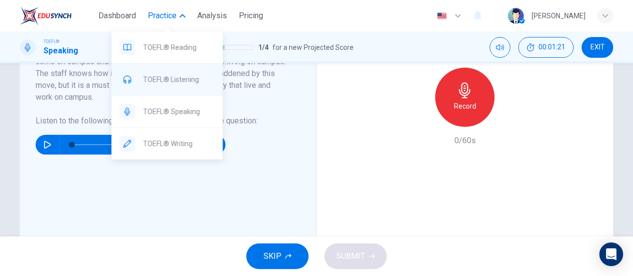
click at [178, 81] on span "TOEFL® Listening" at bounding box center [179, 80] width 72 height 12
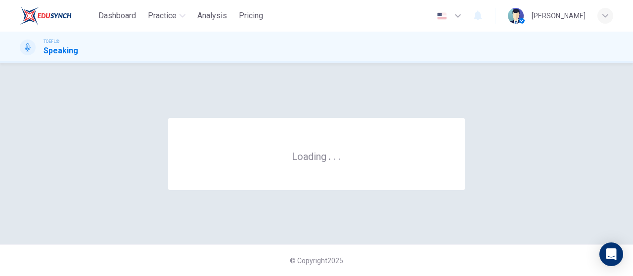
scroll to position [0, 0]
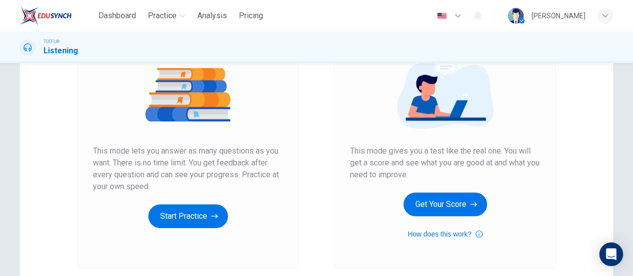
scroll to position [148, 0]
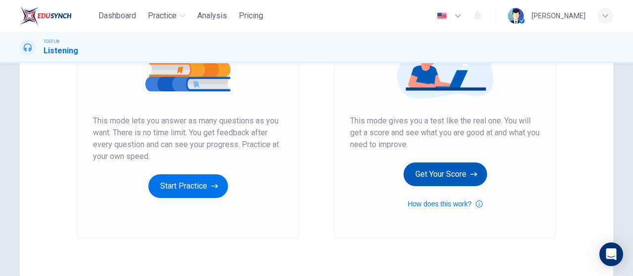
click at [416, 173] on button "Get Your Score" at bounding box center [445, 175] width 84 height 24
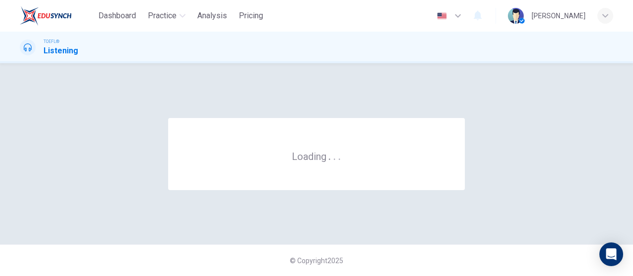
scroll to position [0, 0]
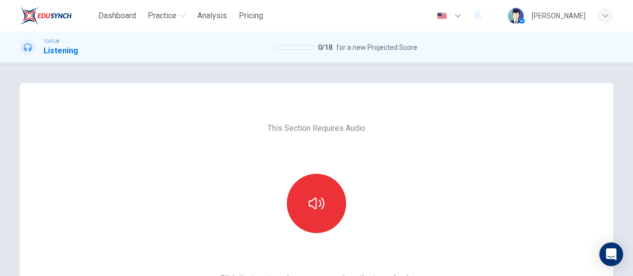
click at [324, 167] on div "This Section Requires Audio Click the icon to make sure you can hear the tune c…" at bounding box center [316, 255] width 209 height 344
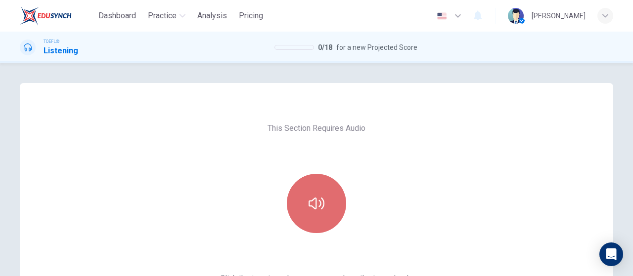
click at [326, 195] on button "button" at bounding box center [316, 203] width 59 height 59
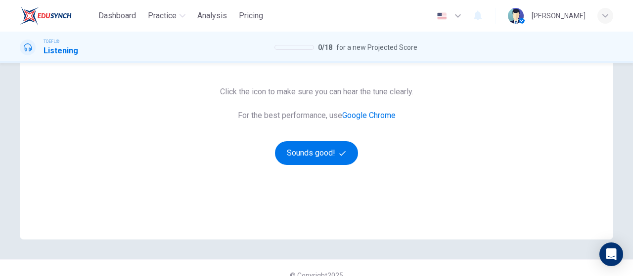
scroll to position [198, 0]
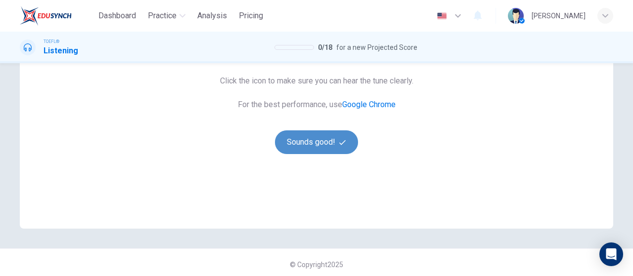
click at [330, 143] on button "Sounds good!" at bounding box center [316, 143] width 83 height 24
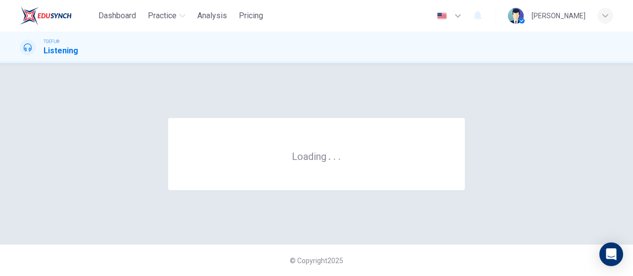
scroll to position [0, 0]
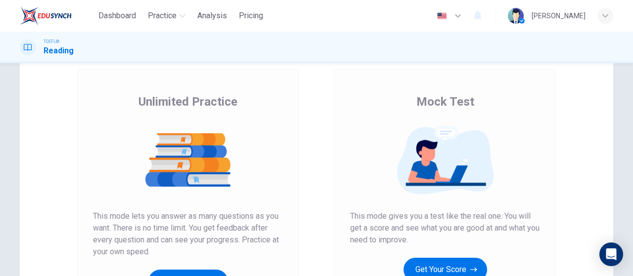
scroll to position [99, 0]
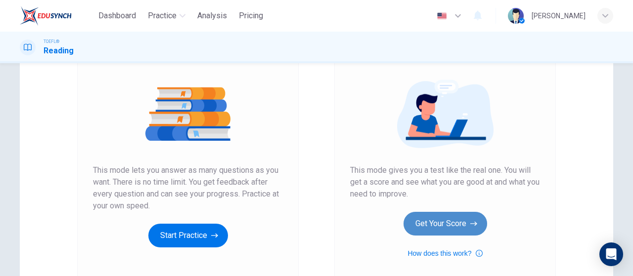
click at [434, 222] on button "Get Your Score" at bounding box center [445, 224] width 84 height 24
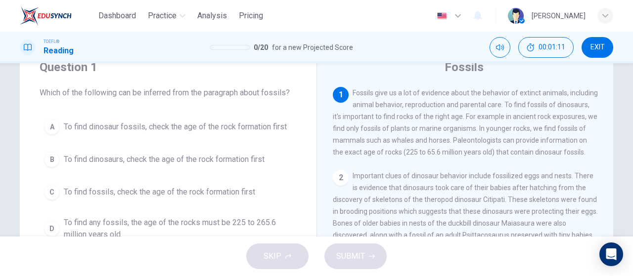
scroll to position [61, 0]
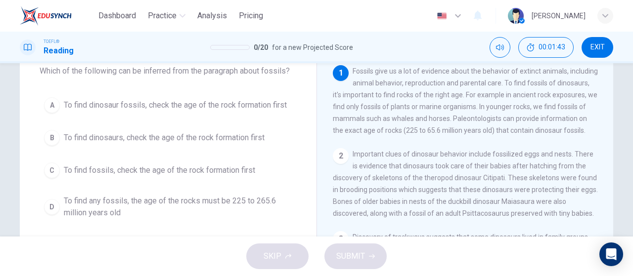
click at [221, 133] on span "To find dinosaurs, check the age of the rock formation first" at bounding box center [164, 138] width 201 height 12
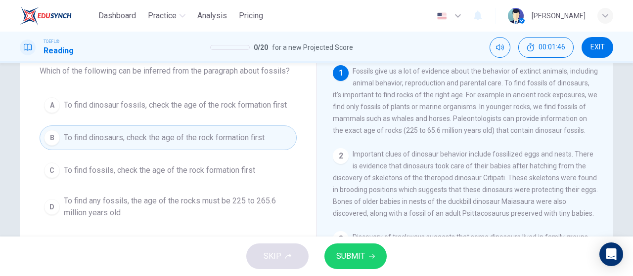
click at [360, 250] on span "SUBMIT" at bounding box center [350, 257] width 29 height 14
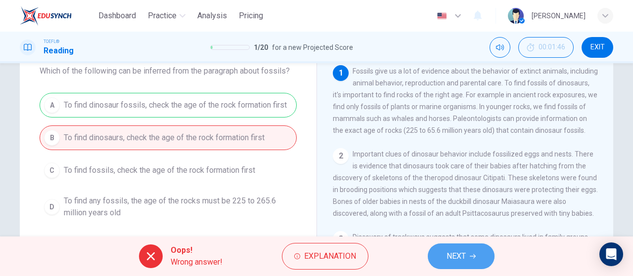
click at [447, 254] on span "NEXT" at bounding box center [455, 257] width 19 height 14
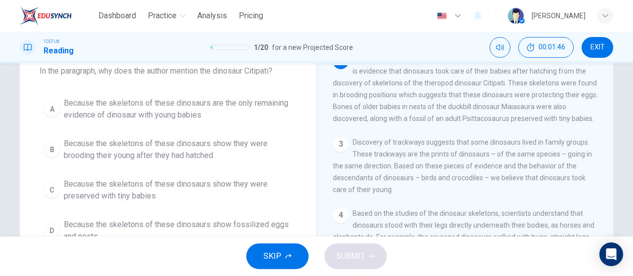
scroll to position [97, 0]
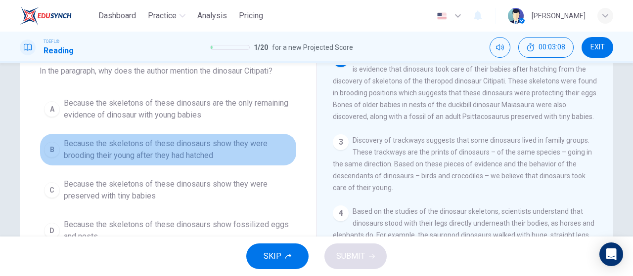
click at [193, 160] on span "Because the skeletons of these dinosaurs show they were brooding their young af…" at bounding box center [178, 150] width 228 height 24
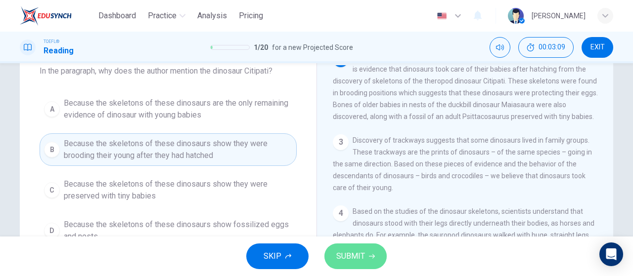
drag, startPoint x: 370, startPoint y: 245, endPoint x: 366, endPoint y: 240, distance: 6.0
click at [369, 245] on button "SUBMIT" at bounding box center [355, 257] width 62 height 26
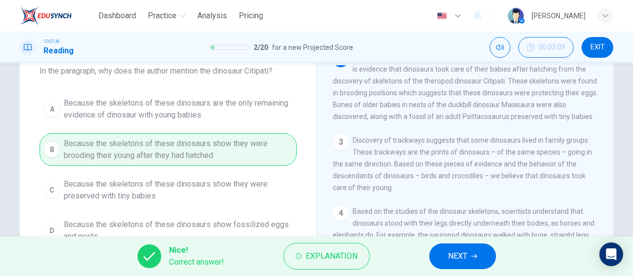
scroll to position [160, 0]
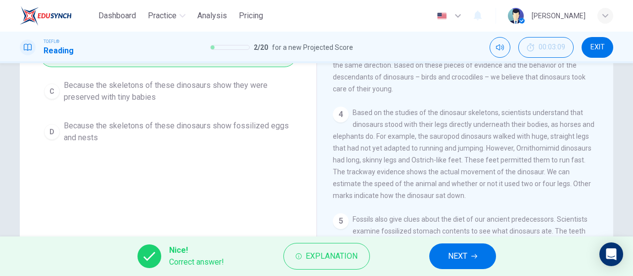
click at [473, 250] on button "NEXT" at bounding box center [462, 257] width 67 height 26
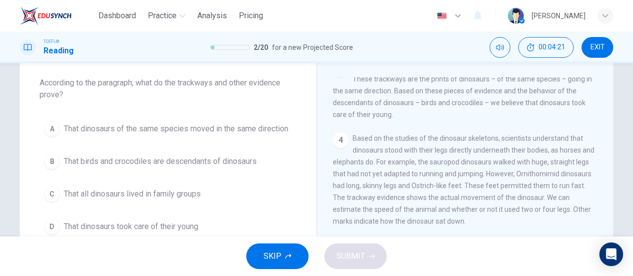
scroll to position [99, 0]
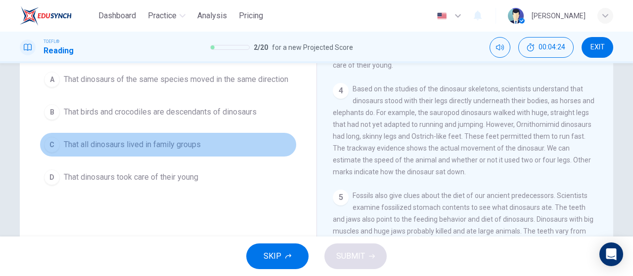
click at [170, 148] on span "That all dinosaurs lived in family groups" at bounding box center [132, 145] width 137 height 12
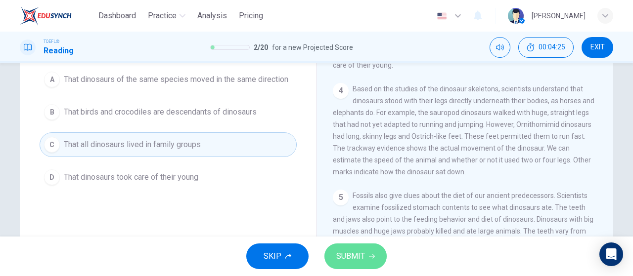
click at [373, 258] on icon "button" at bounding box center [372, 257] width 6 height 4
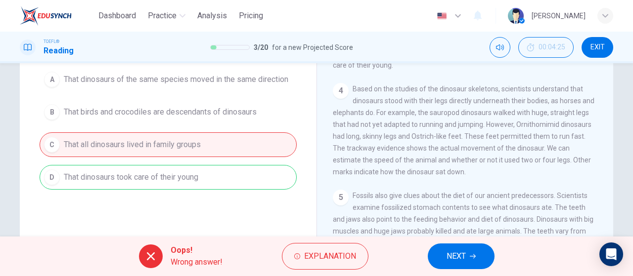
click at [451, 257] on span "NEXT" at bounding box center [455, 257] width 19 height 14
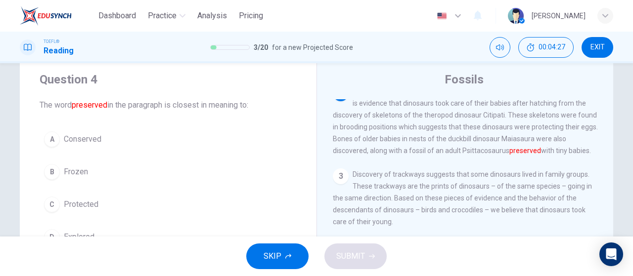
scroll to position [49, 0]
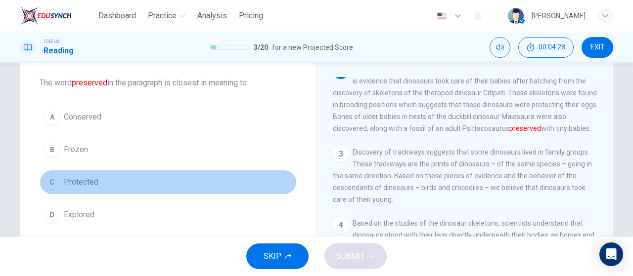
click at [136, 186] on button "C Protected" at bounding box center [168, 182] width 257 height 25
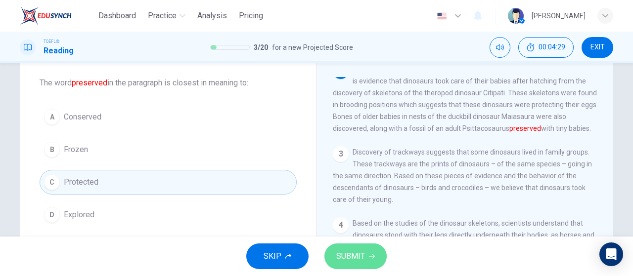
click at [355, 254] on span "SUBMIT" at bounding box center [350, 257] width 29 height 14
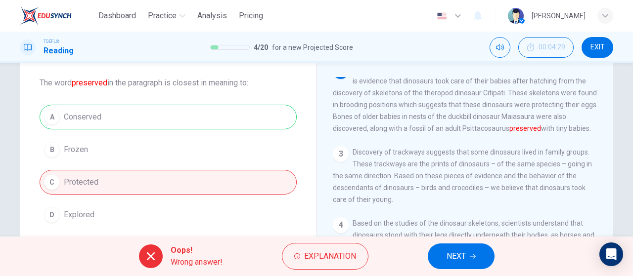
click at [476, 253] on button "NEXT" at bounding box center [461, 257] width 67 height 26
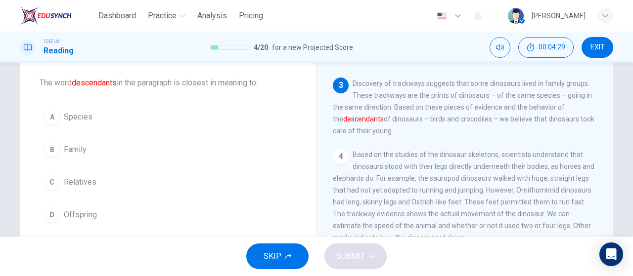
scroll to position [182, 0]
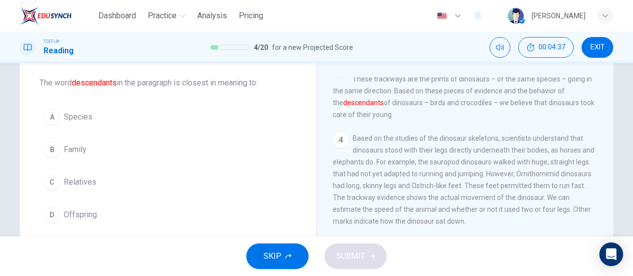
click at [181, 189] on button "C Relatives" at bounding box center [168, 182] width 257 height 25
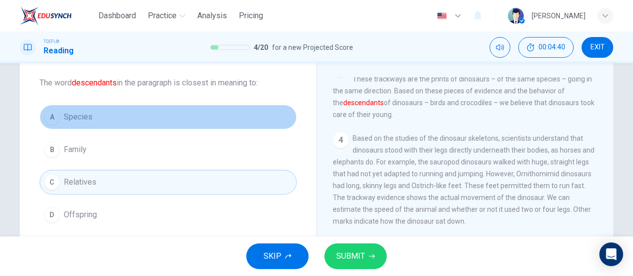
click at [119, 114] on button "A Species" at bounding box center [168, 117] width 257 height 25
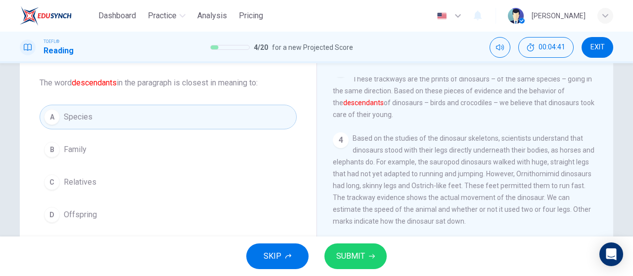
click at [372, 227] on div "4 Based on the studies of the dinosaur skeletons, scientists understand that di…" at bounding box center [465, 179] width 265 height 95
click at [367, 246] on button "SUBMIT" at bounding box center [355, 257] width 62 height 26
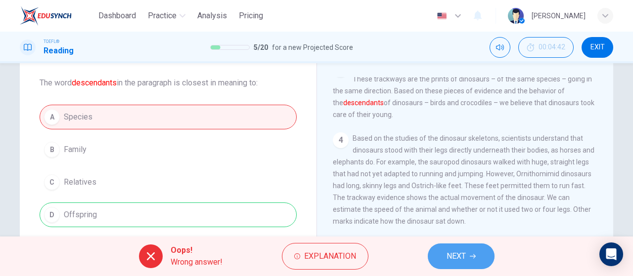
click at [482, 262] on button "NEXT" at bounding box center [461, 257] width 67 height 26
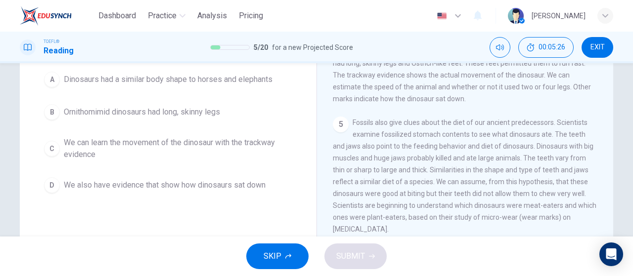
scroll to position [49, 0]
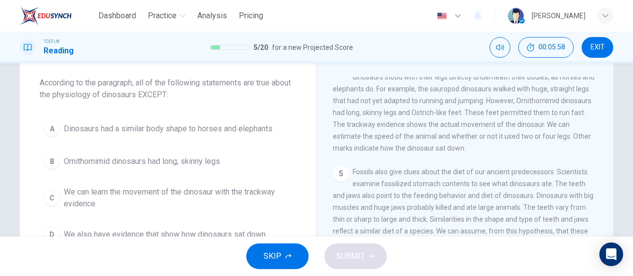
click at [172, 200] on span "We can learn the movement of the dinosaur with the trackway evidence" at bounding box center [178, 198] width 228 height 24
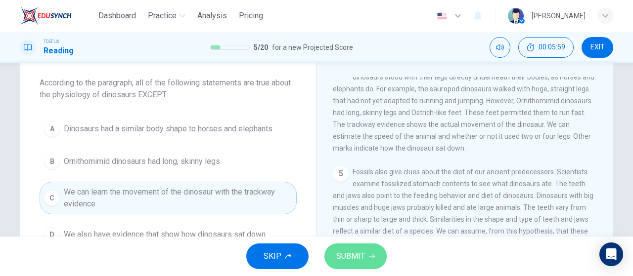
click at [360, 264] on button "SUBMIT" at bounding box center [355, 257] width 62 height 26
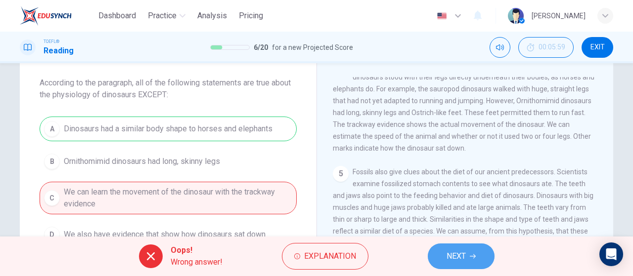
click at [460, 252] on span "NEXT" at bounding box center [455, 257] width 19 height 14
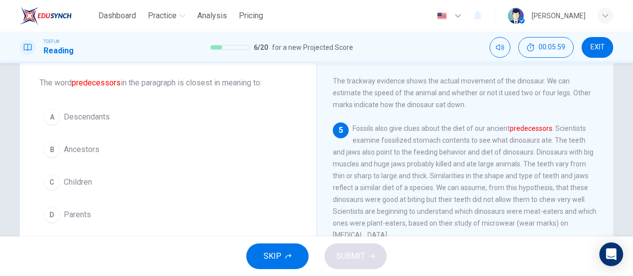
scroll to position [301, 0]
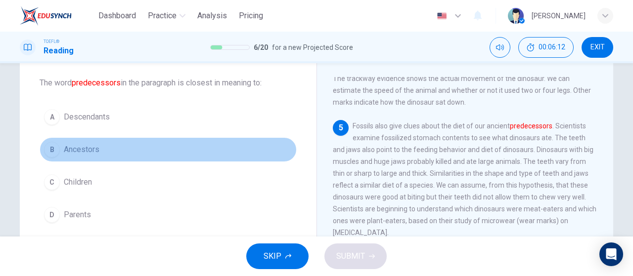
click at [100, 140] on button "B Ancestors" at bounding box center [168, 149] width 257 height 25
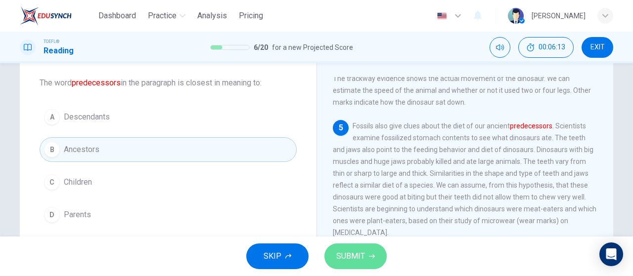
click at [339, 268] on button "SUBMIT" at bounding box center [355, 257] width 62 height 26
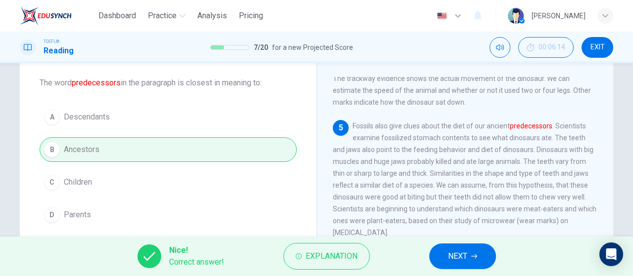
click at [473, 256] on icon "button" at bounding box center [474, 257] width 6 height 6
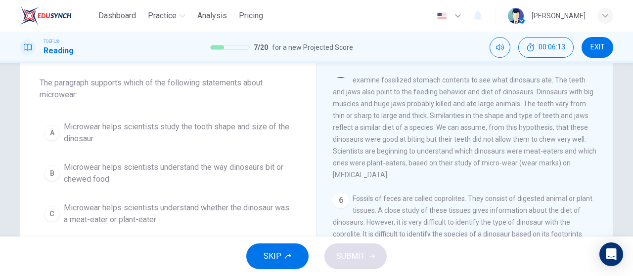
scroll to position [364, 0]
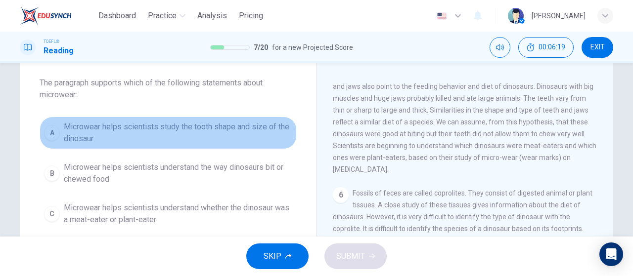
drag, startPoint x: 107, startPoint y: 139, endPoint x: 115, endPoint y: 144, distance: 9.2
click at [107, 138] on span "Microwear helps scientists study the tooth shape and size of the dinosaur" at bounding box center [178, 133] width 228 height 24
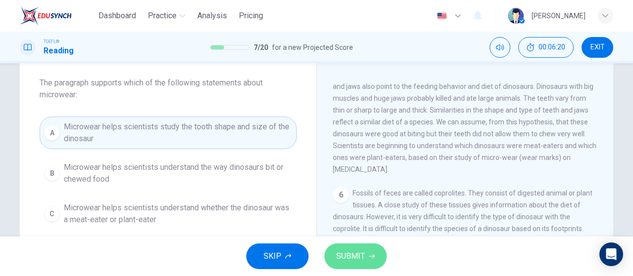
click at [337, 255] on span "SUBMIT" at bounding box center [350, 257] width 29 height 14
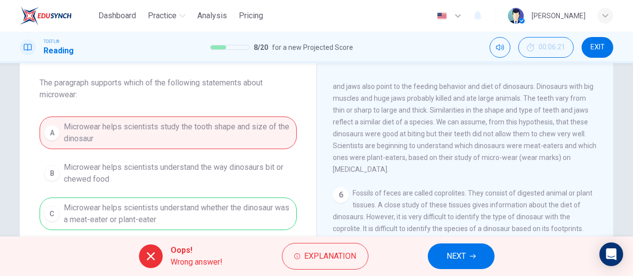
click at [448, 245] on button "NEXT" at bounding box center [461, 257] width 67 height 26
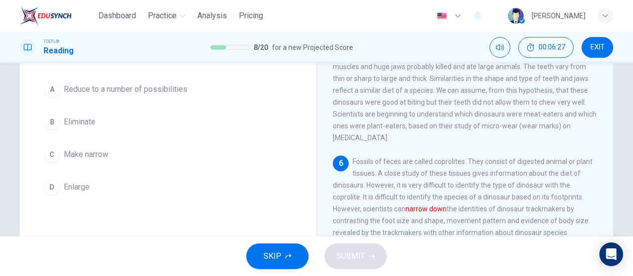
scroll to position [99, 0]
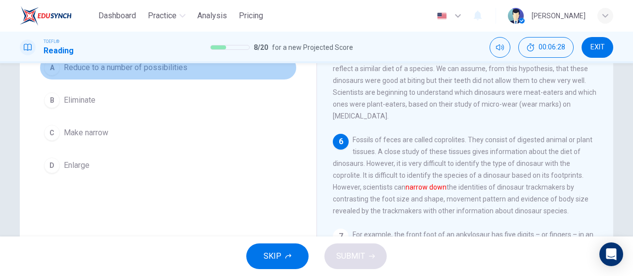
click at [139, 72] on span "Reduce to a number of possibilities" at bounding box center [126, 68] width 124 height 12
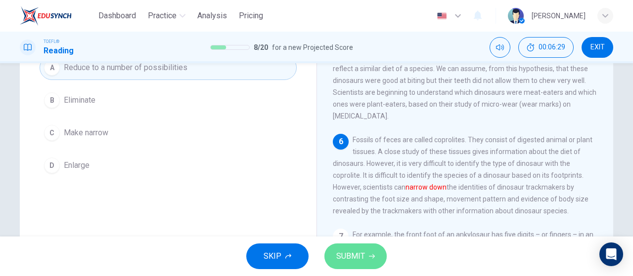
click at [348, 263] on span "SUBMIT" at bounding box center [350, 257] width 29 height 14
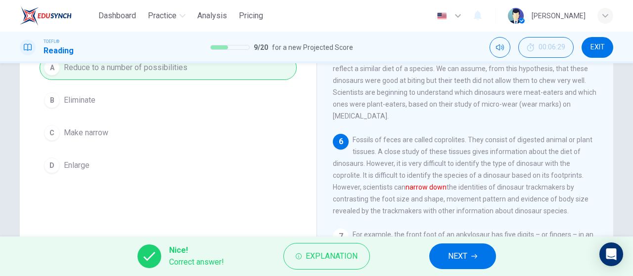
click at [437, 262] on button "NEXT" at bounding box center [462, 257] width 67 height 26
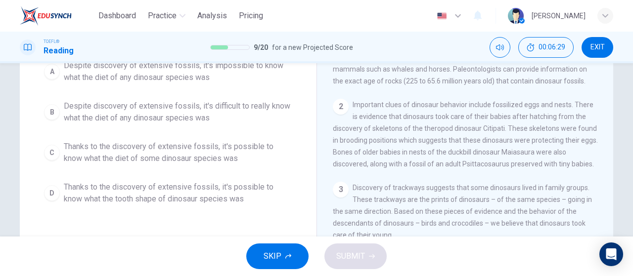
scroll to position [12, 0]
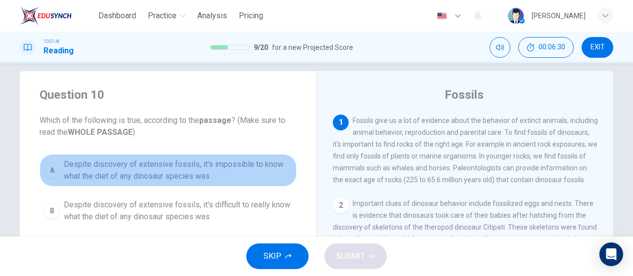
click at [230, 186] on button "A Despite discovery of extensive fossils, it's impossible to know what the diet…" at bounding box center [168, 170] width 257 height 33
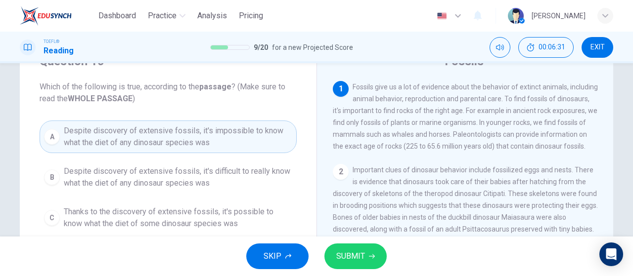
scroll to position [61, 0]
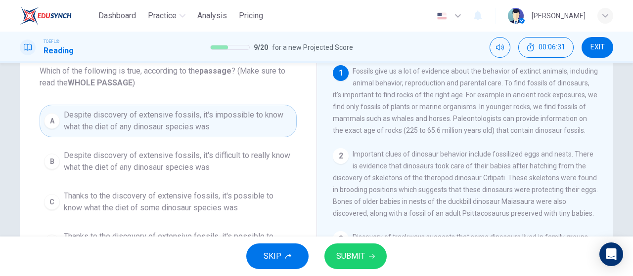
click at [358, 252] on span "SUBMIT" at bounding box center [350, 257] width 29 height 14
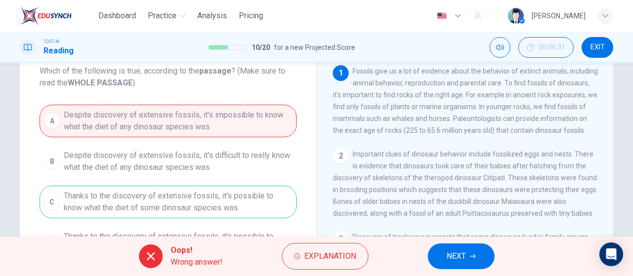
click at [455, 246] on button "NEXT" at bounding box center [461, 257] width 67 height 26
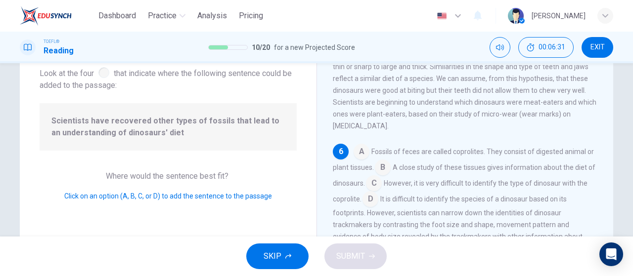
scroll to position [421, 0]
click at [385, 168] on input at bounding box center [383, 169] width 16 height 16
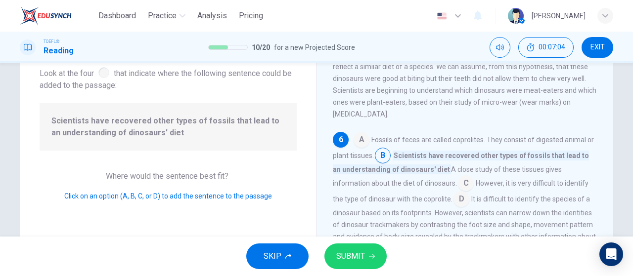
click at [363, 255] on span "SUBMIT" at bounding box center [350, 257] width 29 height 14
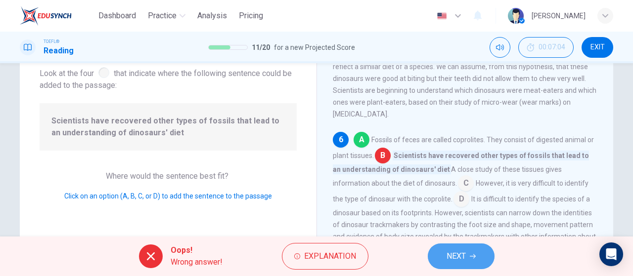
click at [468, 265] on button "NEXT" at bounding box center [461, 257] width 67 height 26
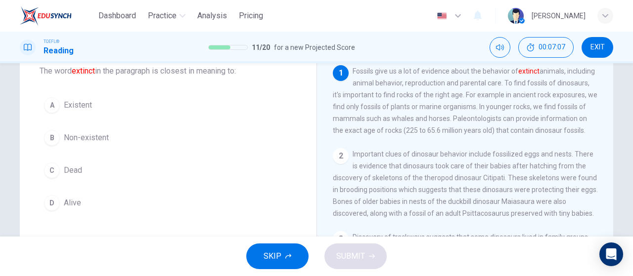
drag, startPoint x: 74, startPoint y: 175, endPoint x: 114, endPoint y: 187, distance: 41.3
click at [74, 175] on span "Dead" at bounding box center [73, 171] width 18 height 12
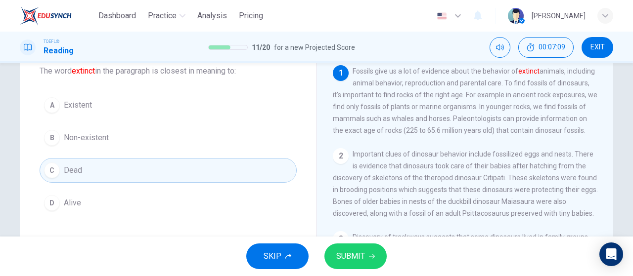
click at [71, 141] on span "Non-existent" at bounding box center [86, 138] width 45 height 12
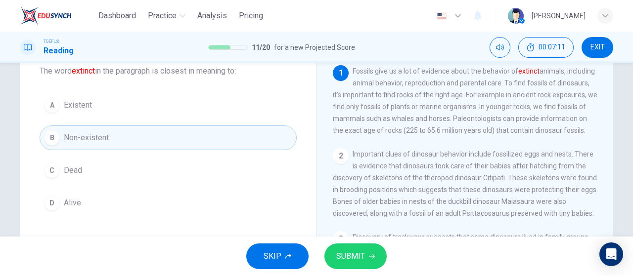
click at [348, 251] on span "SUBMIT" at bounding box center [350, 257] width 29 height 14
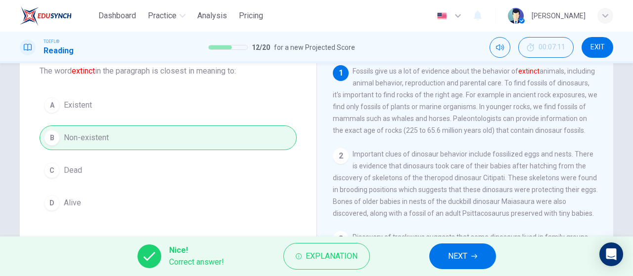
click at [455, 257] on span "NEXT" at bounding box center [457, 257] width 19 height 14
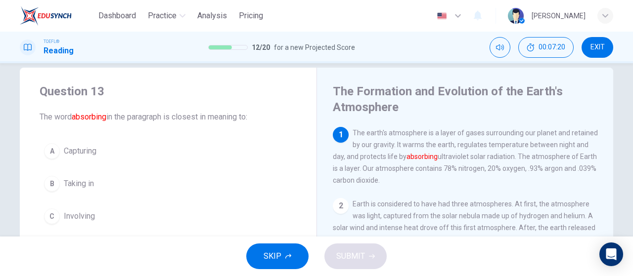
scroll to position [0, 0]
